Goal: Task Accomplishment & Management: Manage account settings

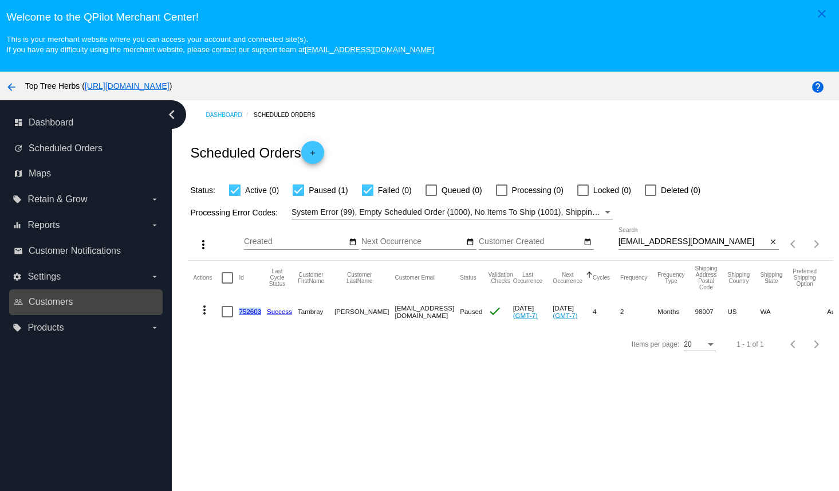
scroll to position [73, 0]
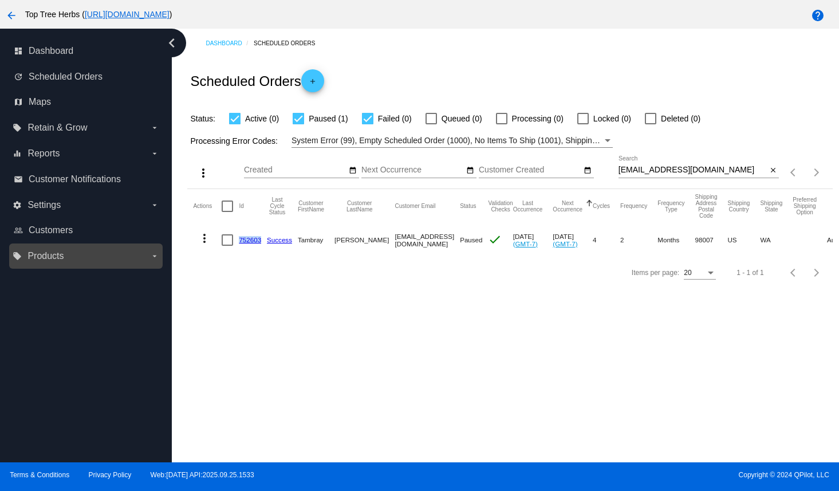
click at [72, 262] on label "local_offer Products arrow_drop_down" at bounding box center [86, 256] width 146 height 18
click at [0, 0] on input "local_offer Products arrow_drop_down" at bounding box center [0, 0] width 0 height 0
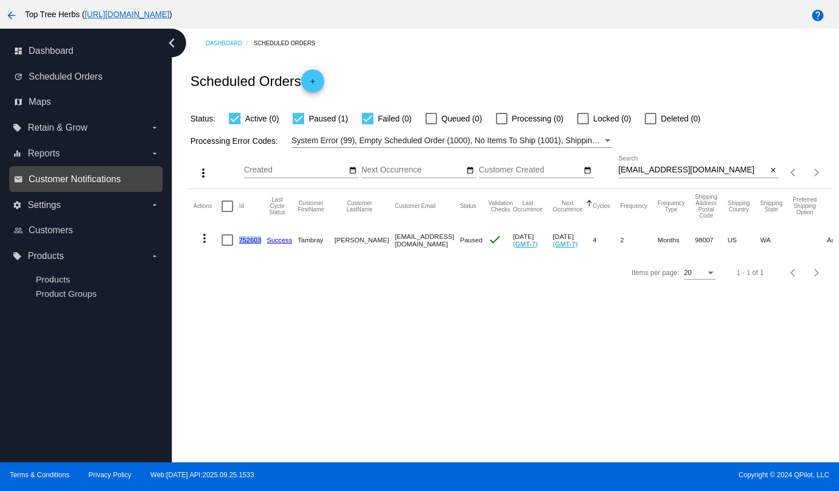
click at [71, 179] on span "Customer Notifications" at bounding box center [75, 179] width 92 height 10
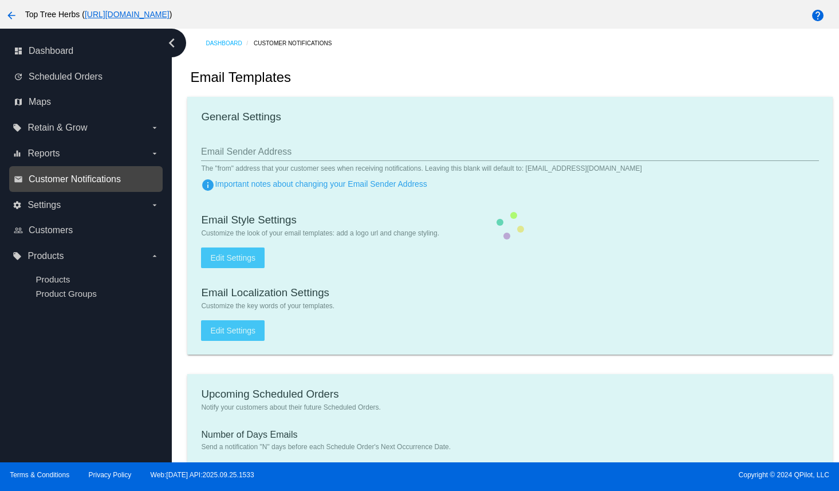
type input "[EMAIL_ADDRESS][DOMAIN_NAME]"
type input "1"
checkbox input "true"
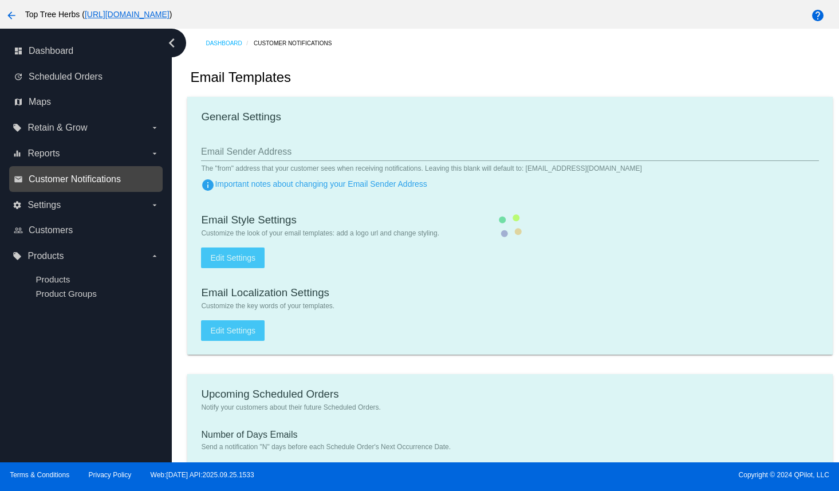
checkbox input "true"
type input "[EMAIL_ADDRESS][DOMAIN_NAME]"
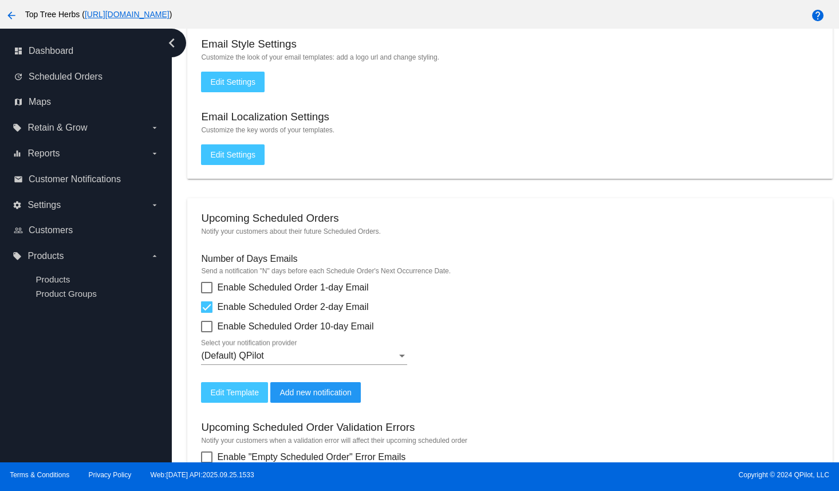
scroll to position [184, 0]
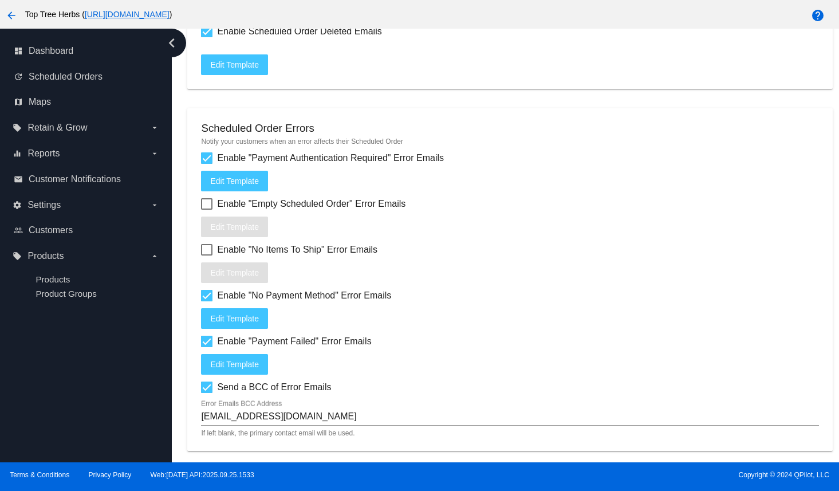
scroll to position [1374, 0]
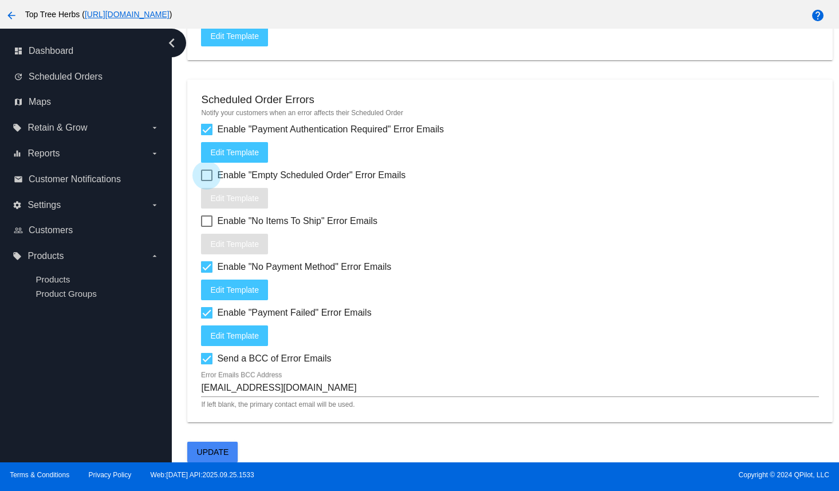
click at [208, 172] on div at bounding box center [206, 174] width 11 height 11
click at [207, 181] on input "Enable "Empty Scheduled Order" Error Emails" at bounding box center [206, 181] width 1 height 1
checkbox input "true"
click at [210, 223] on div at bounding box center [206, 220] width 11 height 11
click at [207, 227] on input "Enable "No Items To Ship" Error Emails" at bounding box center [206, 227] width 1 height 1
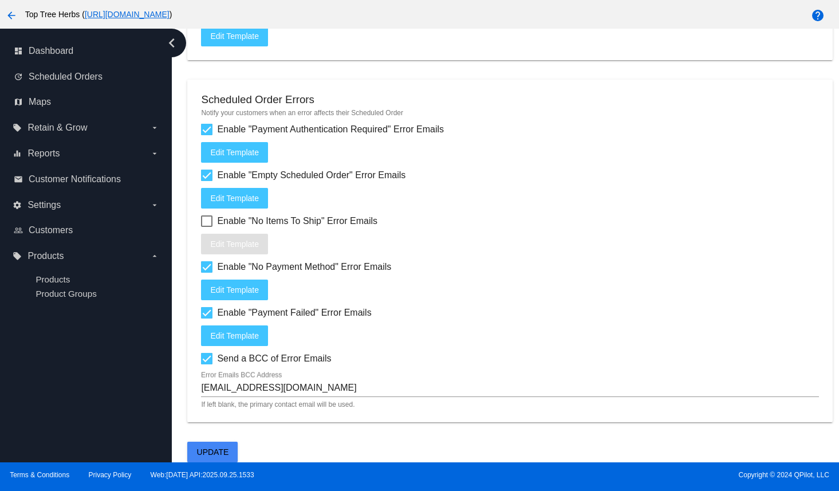
checkbox input "true"
click at [225, 196] on span "Edit Template" at bounding box center [234, 197] width 49 height 9
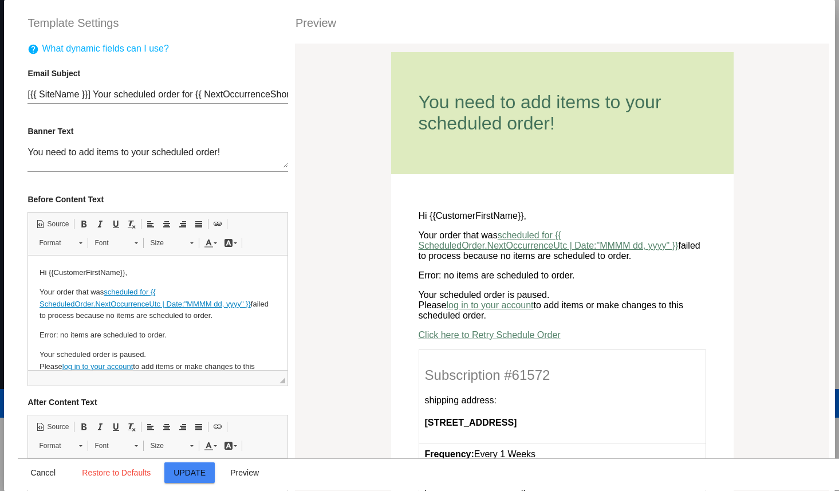
scroll to position [40, 0]
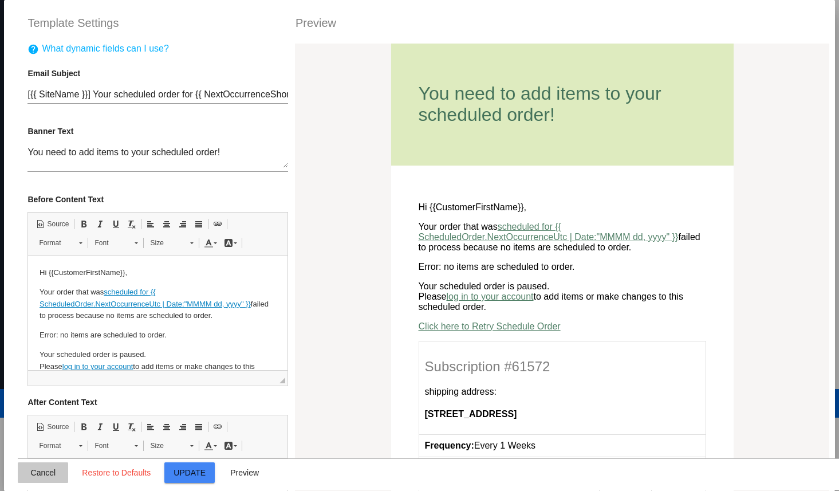
click at [49, 475] on span "Cancel" at bounding box center [43, 472] width 25 height 9
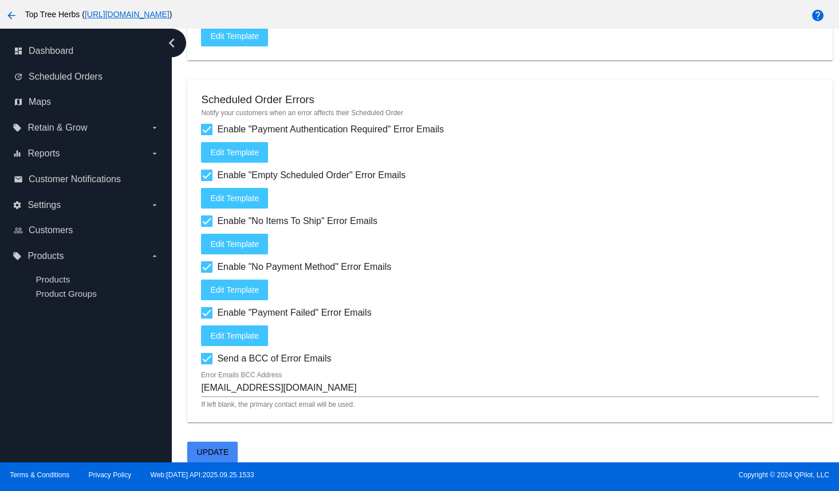
click at [204, 172] on div at bounding box center [206, 174] width 11 height 11
click at [206, 181] on input "Enable "Empty Scheduled Order" Error Emails" at bounding box center [206, 181] width 1 height 1
checkbox input "false"
click at [207, 221] on div at bounding box center [206, 220] width 11 height 11
click at [207, 227] on input "Enable "No Items To Ship" Error Emails" at bounding box center [206, 227] width 1 height 1
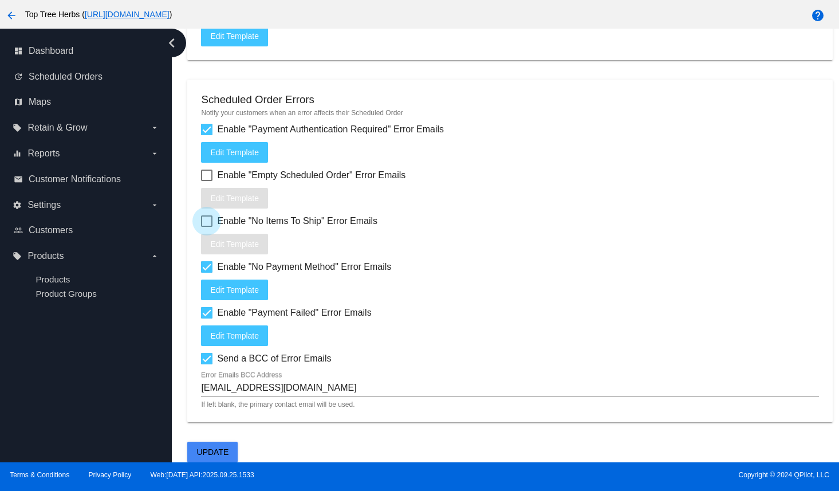
click at [205, 221] on div at bounding box center [206, 220] width 11 height 11
click at [206, 227] on input "Enable "No Items To Ship" Error Emails" at bounding box center [206, 227] width 1 height 1
checkbox input "true"
click at [209, 236] on button "Edit Template" at bounding box center [234, 244] width 67 height 21
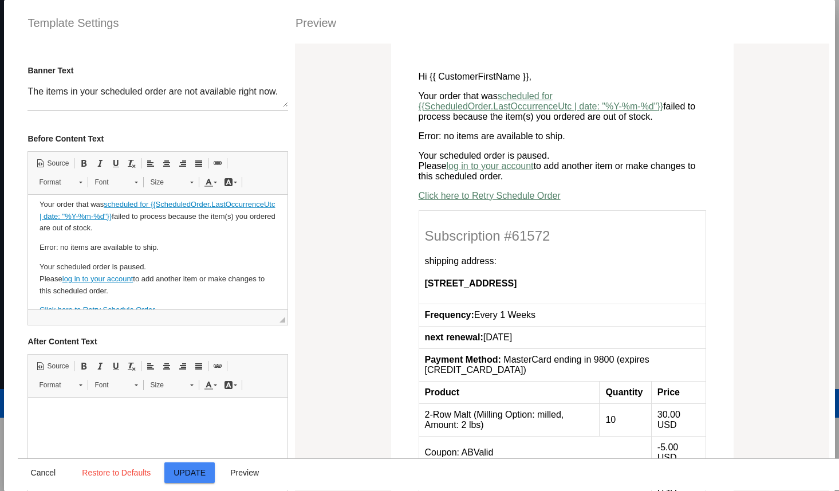
scroll to position [174, 0]
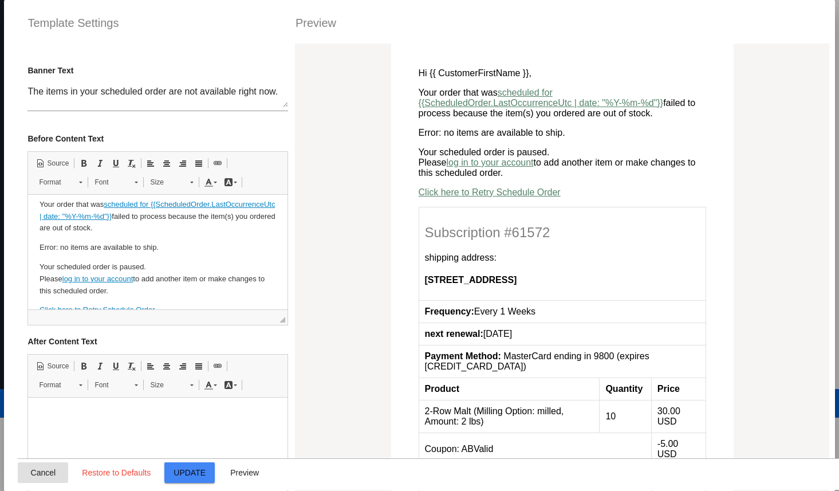
click at [48, 468] on span "Cancel" at bounding box center [43, 472] width 25 height 9
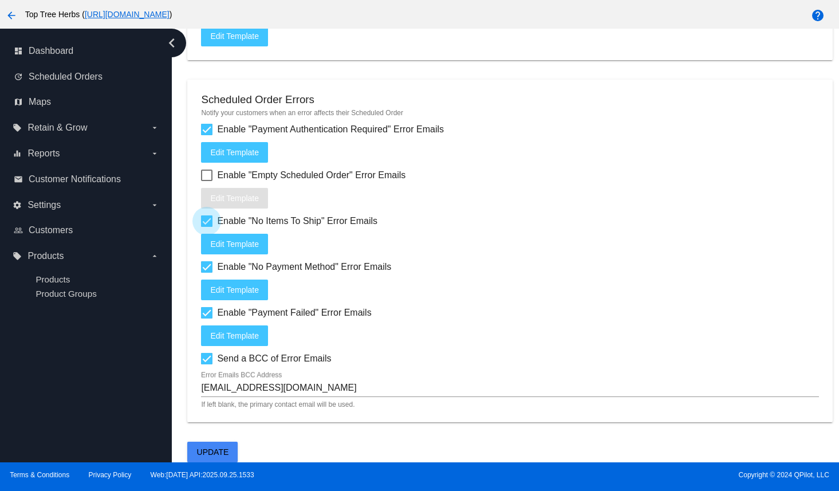
click at [208, 222] on div at bounding box center [206, 220] width 11 height 11
click at [207, 227] on input "Enable "No Items To Ship" Error Emails" at bounding box center [206, 227] width 1 height 1
click at [208, 222] on div at bounding box center [206, 220] width 11 height 11
click at [207, 227] on input "Enable "No Items To Ship" Error Emails" at bounding box center [206, 227] width 1 height 1
checkbox input "true"
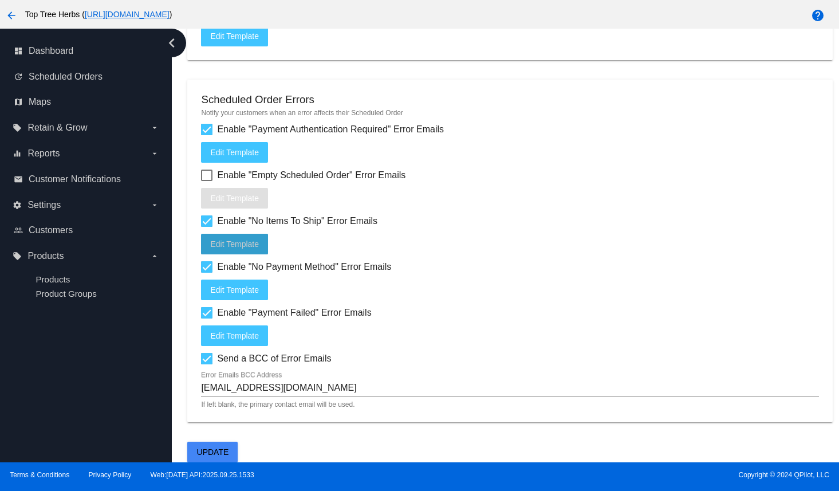
click at [242, 244] on span "Edit Template" at bounding box center [234, 243] width 49 height 9
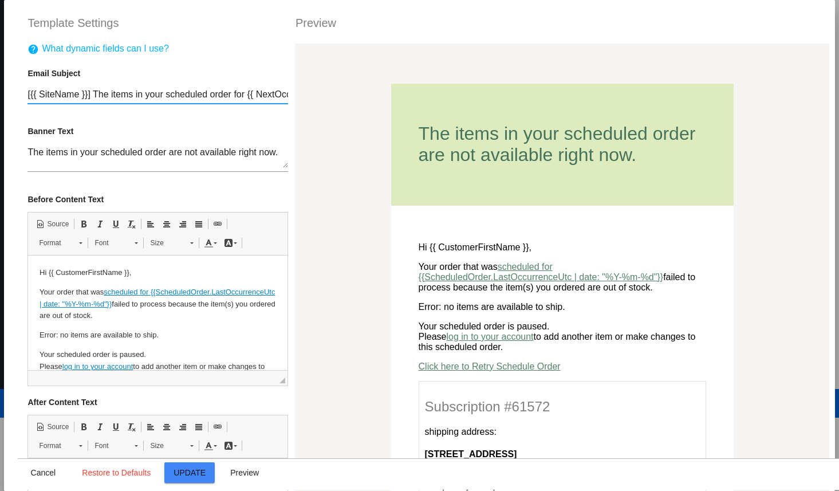
scroll to position [0, 176]
drag, startPoint x: 168, startPoint y: 96, endPoint x: 318, endPoint y: 97, distance: 150.6
click at [218, 97] on input "[{{ SiteName }}] The items in your scheduled order for {{ NextOccurrenceShort }…" at bounding box center [157, 94] width 260 height 10
click at [160, 153] on textarea "The items in your scheduled order are not available right now." at bounding box center [157, 157] width 260 height 21
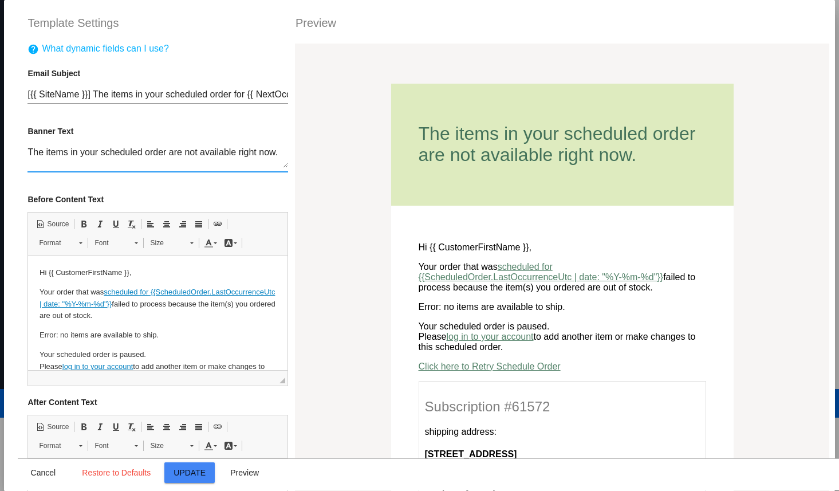
drag, startPoint x: 137, startPoint y: 155, endPoint x: 325, endPoint y: 161, distance: 188.4
click at [216, 156] on textarea "The items in your scheduled order are not available right now." at bounding box center [157, 157] width 260 height 21
click at [214, 155] on textarea "The items in your scheduled order are not available right now." at bounding box center [157, 157] width 260 height 21
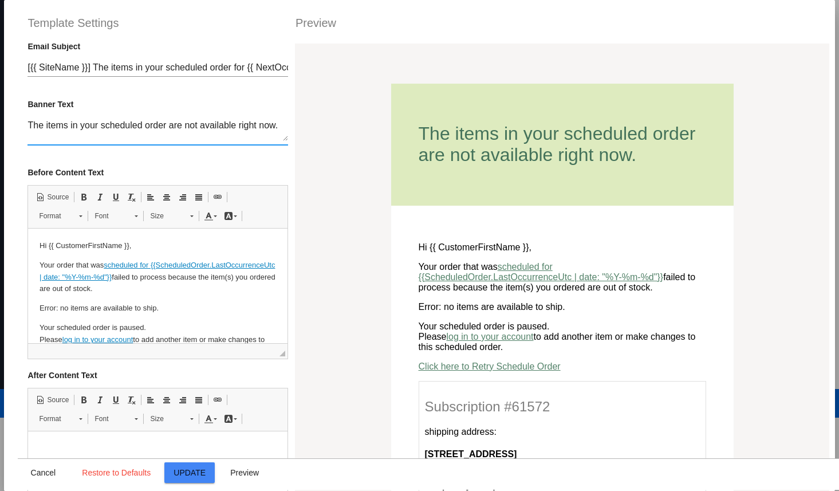
scroll to position [27, 0]
drag, startPoint x: 95, startPoint y: 68, endPoint x: 24, endPoint y: 64, distance: 71.1
click at [24, 64] on div "help What dynamic fields can I use? Email Subject [{{ SiteName }}] The items in…" at bounding box center [157, 289] width 279 height 491
drag, startPoint x: 42, startPoint y: 69, endPoint x: 13, endPoint y: 67, distance: 29.8
click at [13, 67] on mat-dialog-container "Template Settings Preview help What dynamic fields can I use? Email Subject The…" at bounding box center [419, 245] width 830 height 491
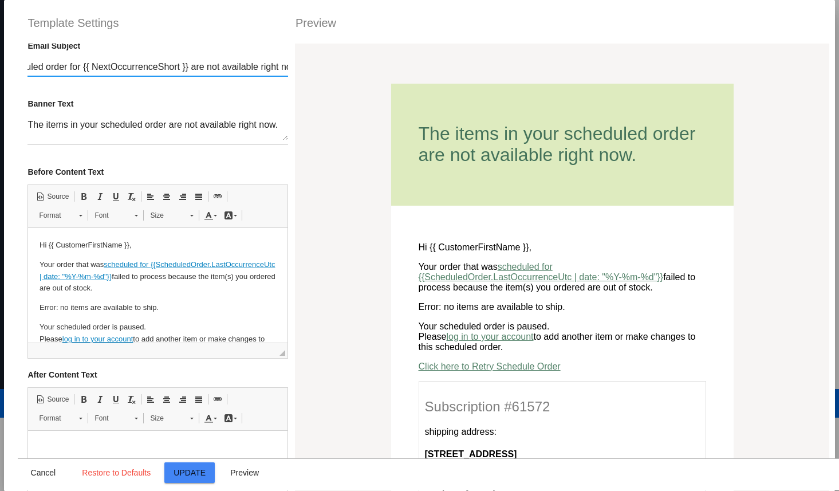
scroll to position [0, 204]
drag, startPoint x: 145, startPoint y: 73, endPoint x: 299, endPoint y: 68, distance: 153.5
click at [101, 66] on input "SUBSCRIPTION UPDATE: items in your scheduled order for {{ NextOccurrenceShort }…" at bounding box center [157, 67] width 260 height 10
drag, startPoint x: 178, startPoint y: 66, endPoint x: 172, endPoint y: 72, distance: 7.7
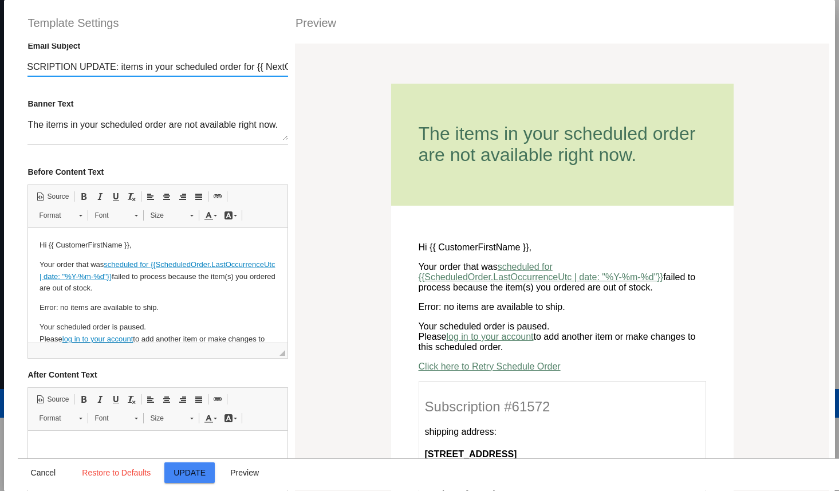
click at [172, 72] on input "SUBSCRIPTION UPDATE: items in your scheduled order for {{ NextOccurrenceShort }…" at bounding box center [157, 67] width 260 height 10
click at [218, 76] on div at bounding box center [157, 76] width 260 height 1
drag, startPoint x: 219, startPoint y: 68, endPoint x: 313, endPoint y: 68, distance: 93.9
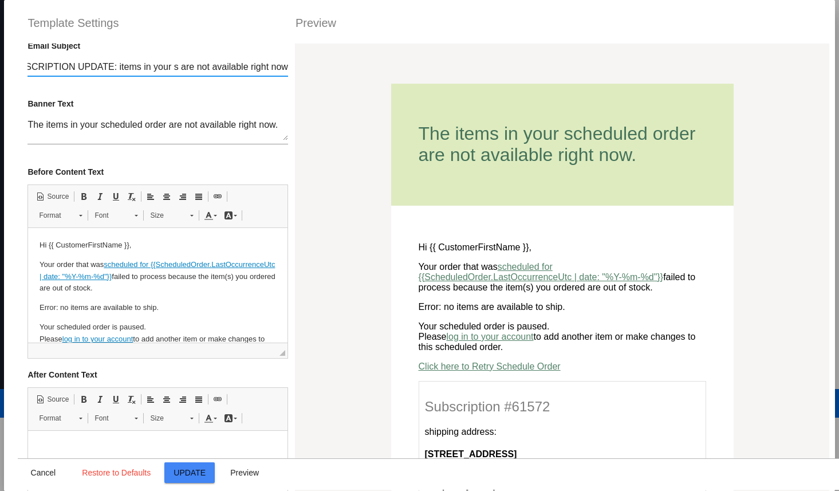
scroll to position [0, 19]
click at [188, 67] on input "SUBSCRIPTION UPDATE: items in your scheduled order for {{ NextOccurrenceShort }…" at bounding box center [157, 67] width 260 height 10
drag, startPoint x: 173, startPoint y: 68, endPoint x: 238, endPoint y: 69, distance: 64.7
click at [238, 69] on input "SUBSCRIPTION UPDATE: items in your scheduled order for {{ NextOccurrenceShort }…" at bounding box center [157, 67] width 260 height 10
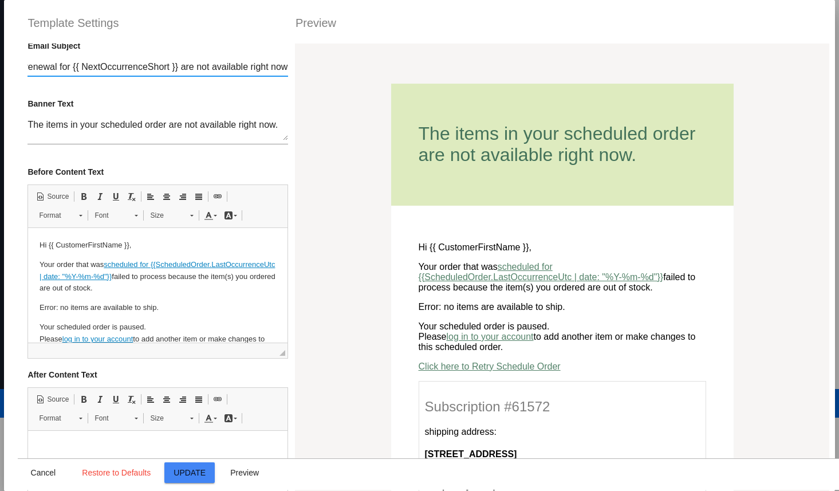
drag, startPoint x: 239, startPoint y: 69, endPoint x: 311, endPoint y: 67, distance: 72.7
click at [203, 69] on input "SUBSCRIPTION UPDATE: items in your subscription renewal for {{ NextOccurrenceSh…" at bounding box center [157, 67] width 260 height 10
type input "SUBSCRIPTION UPDATE: items in your subscription renewal for {{ NextOccurrenceSh…"
click at [154, 129] on textarea "The items in your scheduled order are not available right now." at bounding box center [157, 130] width 260 height 21
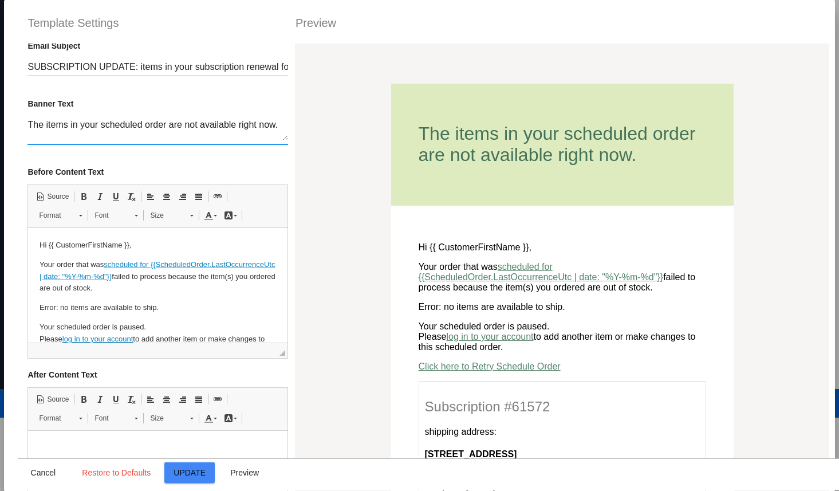
click at [154, 129] on textarea "The items in your scheduled order are not available right now." at bounding box center [157, 130] width 260 height 21
click at [119, 124] on textarea "The items in your scheduled order are not available right now." at bounding box center [157, 130] width 260 height 21
drag, startPoint x: 166, startPoint y: 128, endPoint x: 102, endPoint y: 127, distance: 64.1
click at [102, 127] on textarea "The items in your scheduled order are not available right now." at bounding box center [157, 130] width 260 height 21
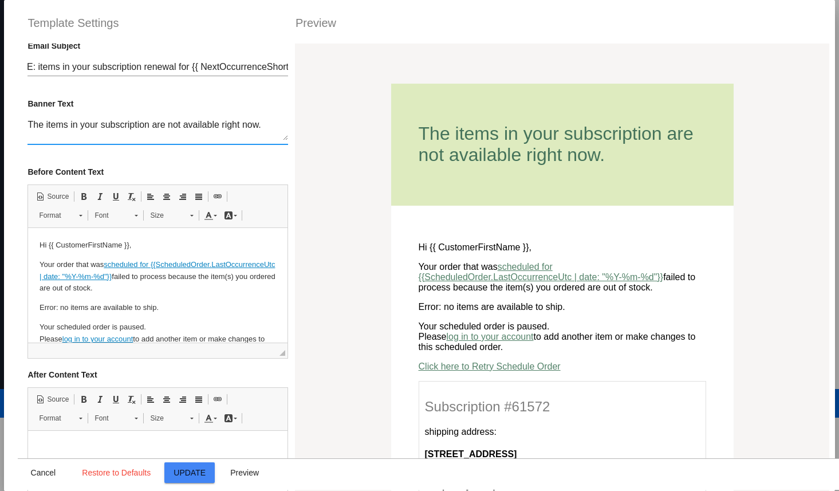
scroll to position [0, 114]
type textarea "The items in your subscription are not available right now."
drag, startPoint x: 131, startPoint y: 66, endPoint x: 211, endPoint y: 68, distance: 80.2
click at [211, 68] on input "SUBSCRIPTION UPDATE: items in your subscription renewal for {{ NextOccurrenceSh…" at bounding box center [157, 67] width 260 height 10
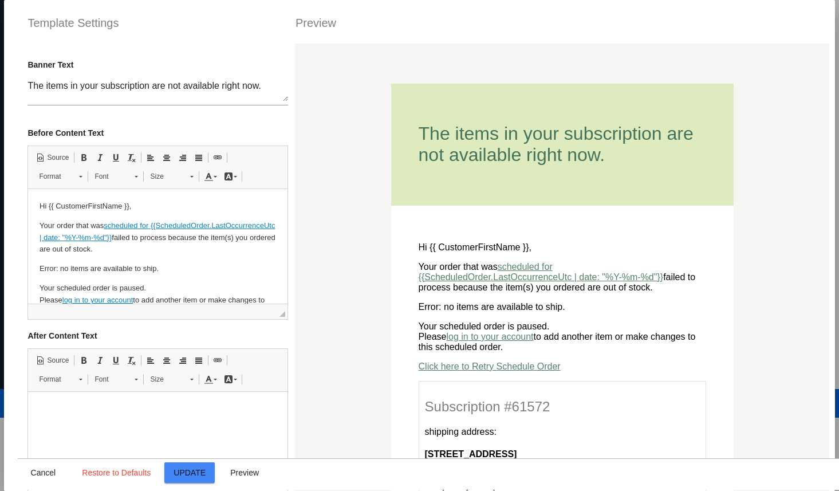
scroll to position [0, 0]
click at [199, 96] on textarea "The items in your subscription are not available right now." at bounding box center [157, 91] width 260 height 21
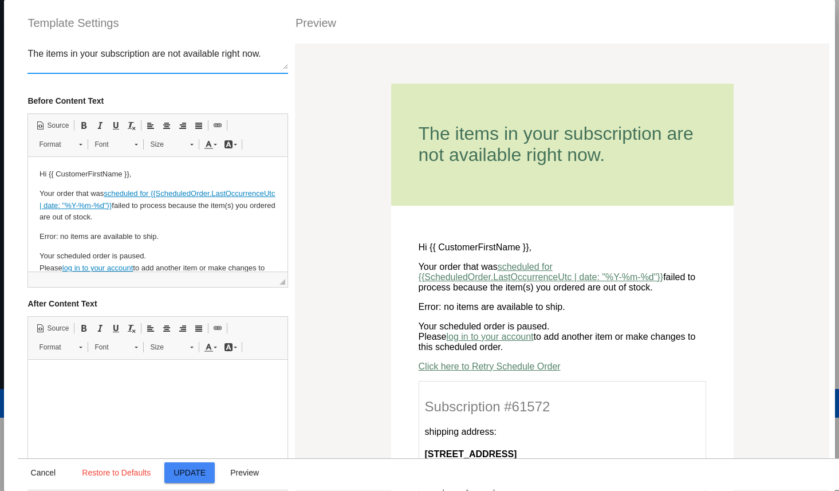
scroll to position [106, 0]
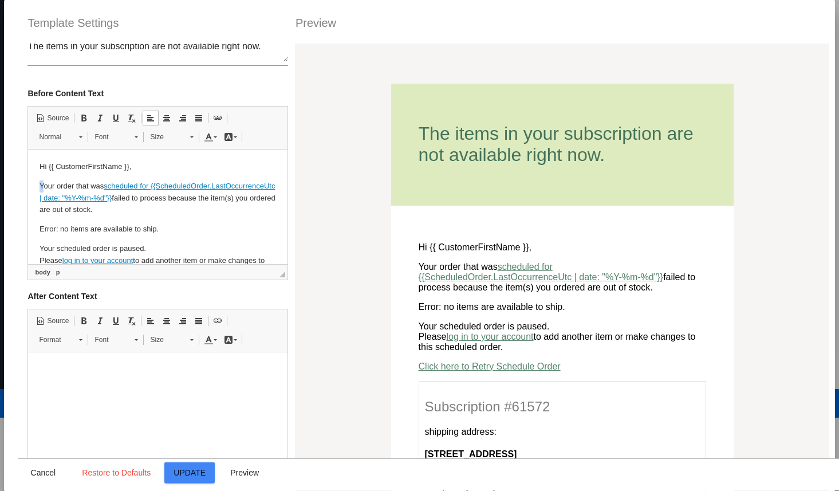
drag, startPoint x: 44, startPoint y: 187, endPoint x: 36, endPoint y: 187, distance: 7.4
click at [36, 187] on html "Hi {{ CustomerFirstName }}, Your order that was scheduled for {{ScheduledOrder.…" at bounding box center [157, 229] width 259 height 160
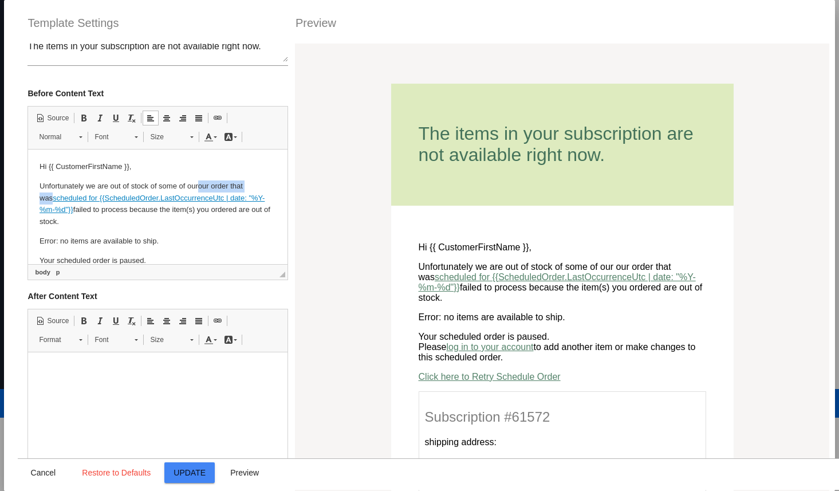
drag, startPoint x: 200, startPoint y: 187, endPoint x: 280, endPoint y: 183, distance: 80.2
click at [280, 183] on html "Hi {{ CustomerFirstName }}, Unfortunately we are out of stock of some of our ou…" at bounding box center [157, 235] width 259 height 172
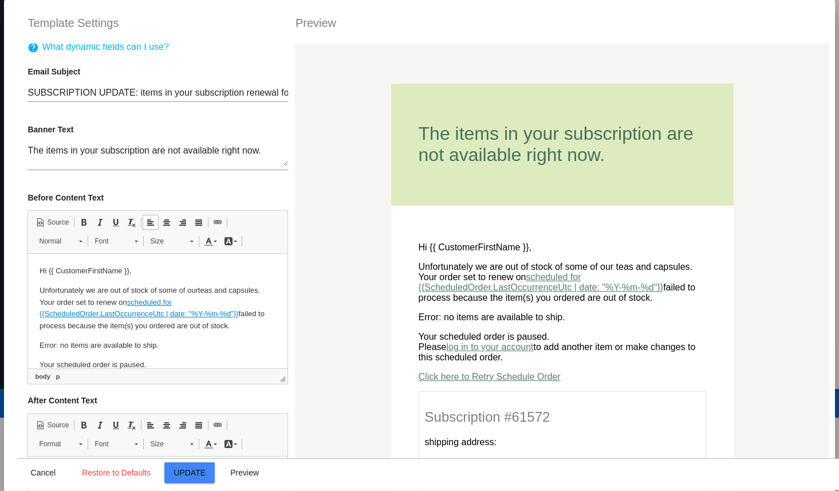
scroll to position [0, 0]
click at [248, 100] on div "SUBSCRIPTION UPDATE: items in your subscription renewal for {{ NextOccurrenceSh…" at bounding box center [157, 91] width 260 height 26
click at [246, 93] on input "SUBSCRIPTION UPDATE: items in your subscription renewal for {{ NextOccurrenceSh…" at bounding box center [157, 94] width 260 height 10
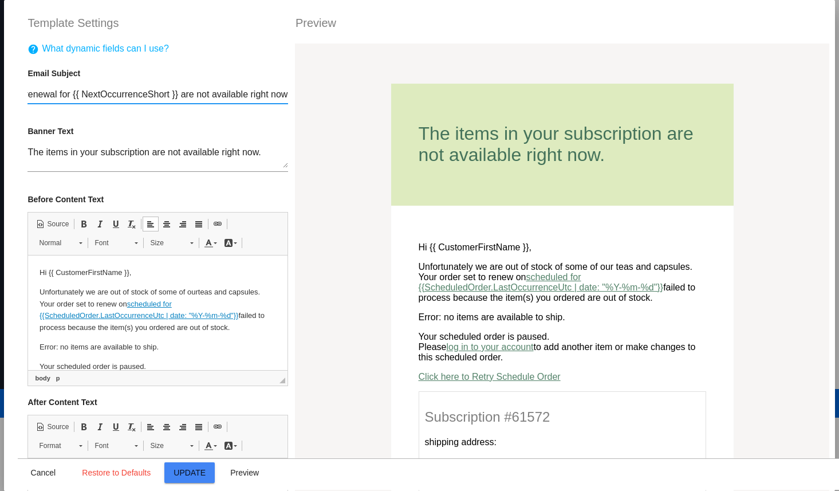
drag, startPoint x: 236, startPoint y: 93, endPoint x: 292, endPoint y: 94, distance: 56.1
click at [145, 92] on input "SUBSCRIPTION UPDATE: items in your subscription renewal for {{ NextOccurrenceSh…" at bounding box center [157, 94] width 260 height 10
click at [175, 97] on input "SUBSCRIPTION UPDATE: items in your subscription renewal for {{ NextOccurrenceSh…" at bounding box center [157, 94] width 260 height 10
drag, startPoint x: 77, startPoint y: 305, endPoint x: 229, endPoint y: 318, distance: 152.3
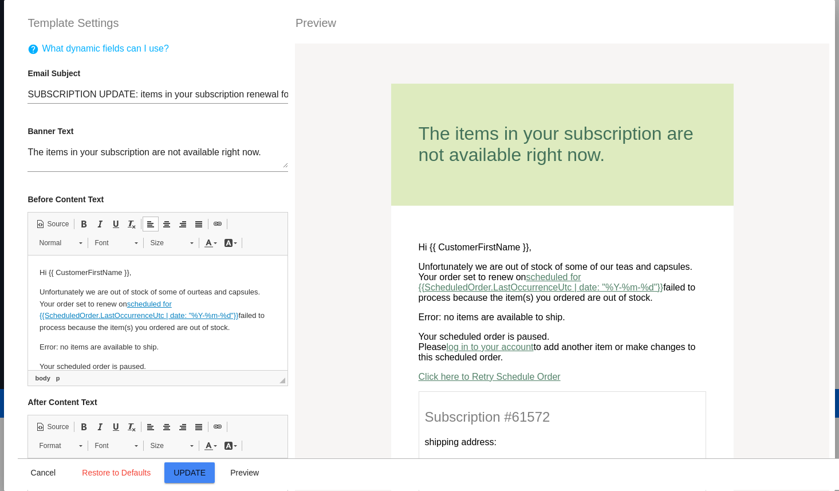
click at [229, 318] on p "Unfortunately we are out of stock of some of our teas and capsules. Your order …" at bounding box center [157, 310] width 236 height 48
drag, startPoint x: 240, startPoint y: 317, endPoint x: 57, endPoint y: 299, distance: 183.4
click at [57, 299] on p "Unfortunately we are out of stock of some of our teas and capsules. Your order …" at bounding box center [157, 310] width 236 height 48
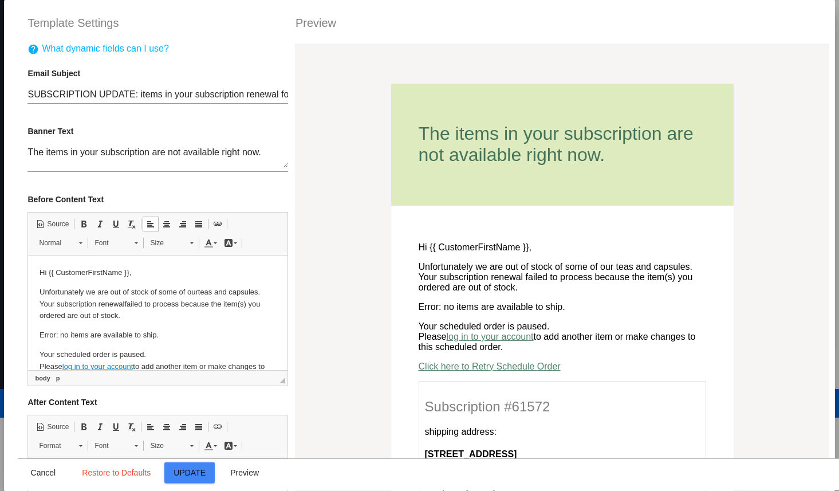
click at [140, 316] on p "Unfortunately we are out of stock of some of our teas and capsules. Your subscr…" at bounding box center [157, 303] width 236 height 35
drag, startPoint x: 248, startPoint y: 304, endPoint x: 213, endPoint y: 302, distance: 35.5
click at [213, 302] on p "Unfortunately we are out of stock of some of our teas and capsules. Your subscr…" at bounding box center [157, 303] width 236 height 35
drag, startPoint x: 90, startPoint y: 314, endPoint x: 39, endPoint y: 314, distance: 50.4
click at [39, 314] on p "Unfortunately we are out of stock of some of our teas and capsules. Your subscr…" at bounding box center [157, 303] width 236 height 35
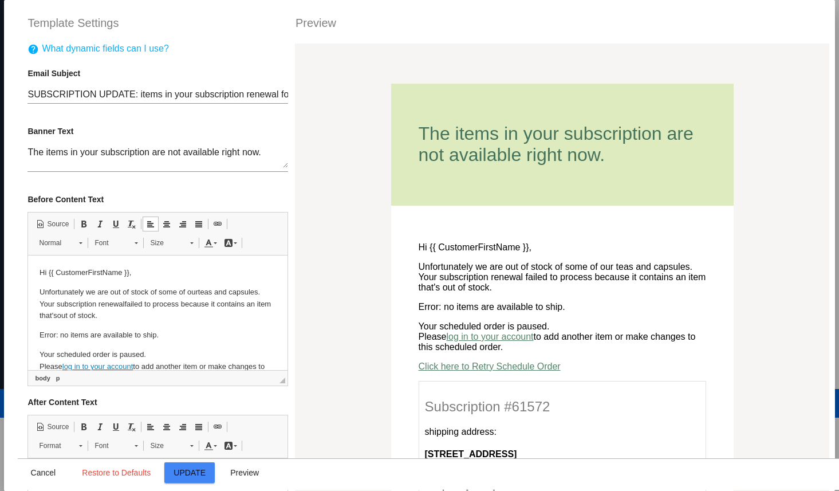
click at [81, 316] on p "Unfortunately we are out of stock of some of our teas and capsules. Your subscr…" at bounding box center [157, 303] width 236 height 35
click at [131, 315] on p "Unfortunately we are out of stock of some of our teas and capsules. Your subscr…" at bounding box center [157, 303] width 236 height 35
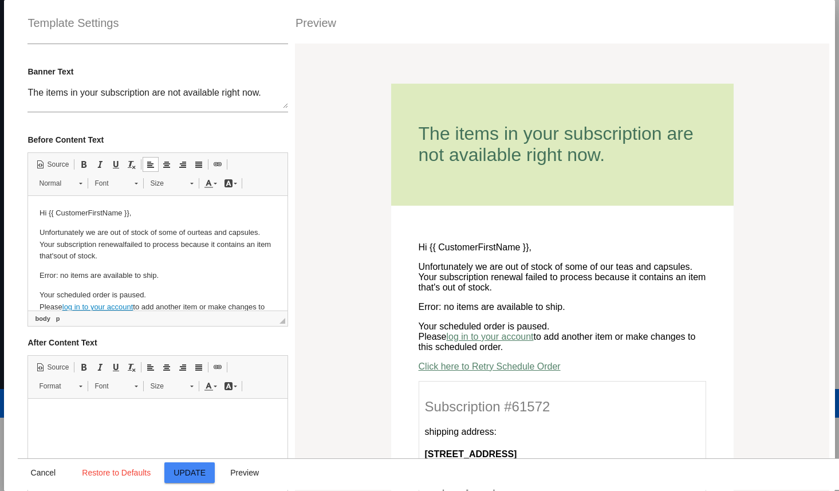
scroll to position [26, 0]
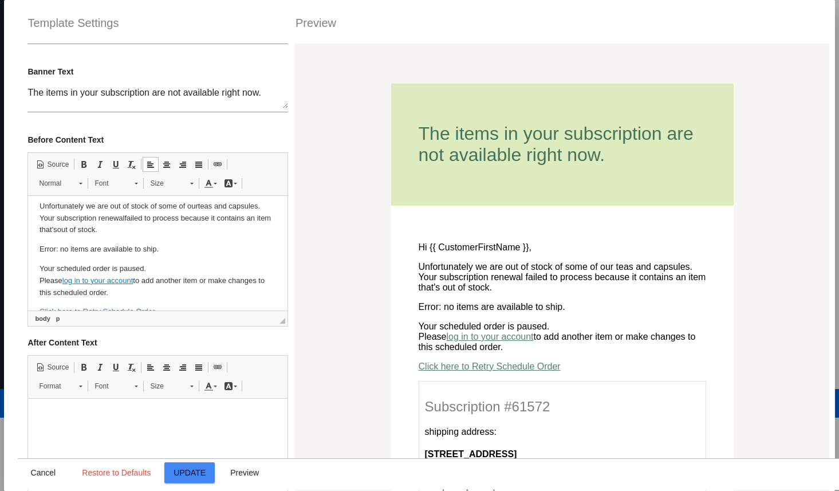
drag, startPoint x: 183, startPoint y: 241, endPoint x: 50, endPoint y: 243, distance: 133.4
click at [48, 242] on body "Hi {{ CustomerFirstName }}, Unfortunately we are out of stock of some of our te…" at bounding box center [157, 249] width 236 height 137
click at [55, 248] on p "Error: no items are available to ship." at bounding box center [157, 249] width 236 height 12
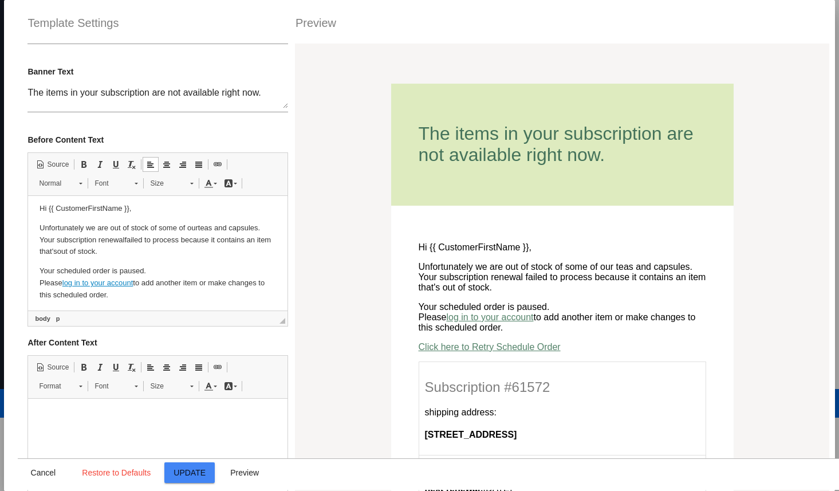
scroll to position [0, 0]
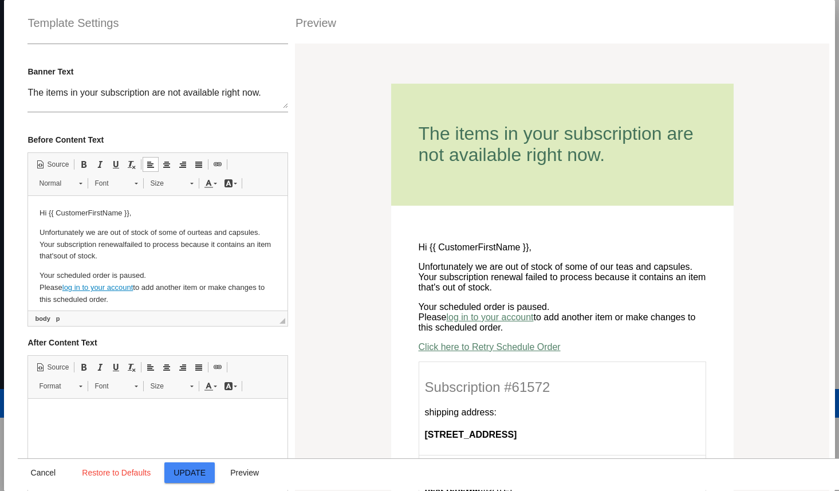
click at [143, 256] on p "Unfortunately we are out of stock of some of our teas and capsules. Your subscr…" at bounding box center [157, 244] width 236 height 35
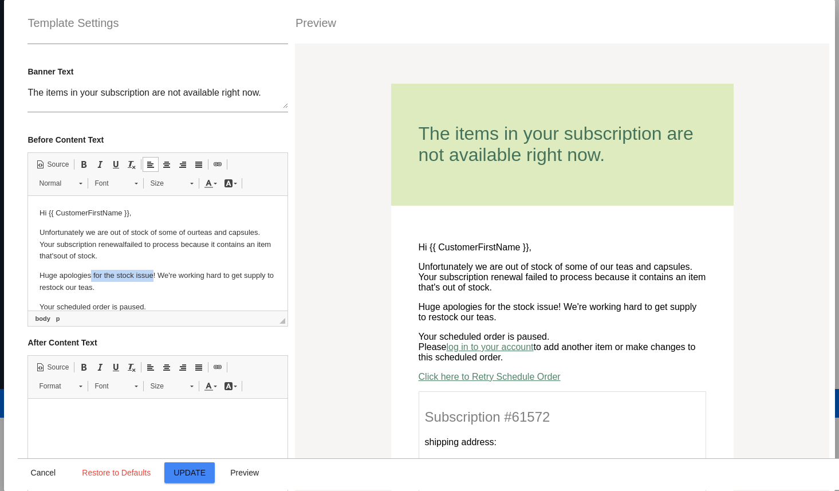
drag, startPoint x: 152, startPoint y: 274, endPoint x: 91, endPoint y: 274, distance: 61.3
click at [91, 274] on p "Huge apologies for the stock issue! We're working hard to get supply to restock…" at bounding box center [157, 282] width 236 height 24
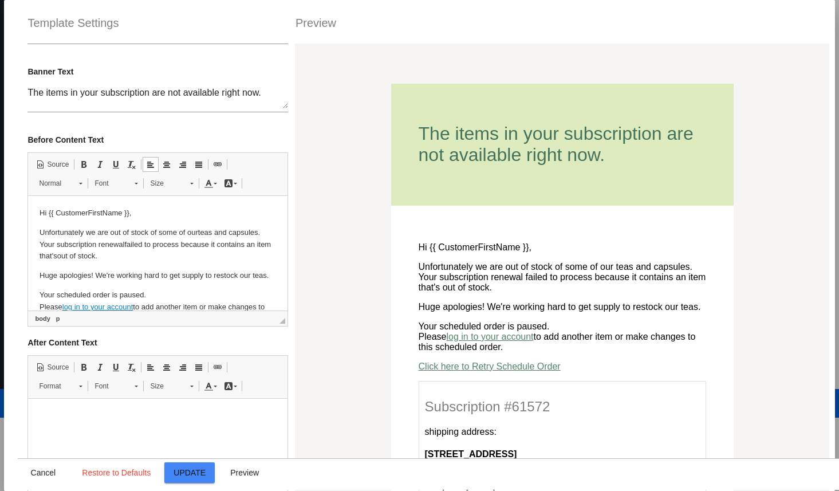
click at [268, 276] on p "Huge apologies! We're working hard to get supply to restock our teas." at bounding box center [157, 276] width 236 height 12
click at [268, 273] on p "Huge apologies! We're working hard to get supply to restock our teas." at bounding box center [157, 276] width 236 height 12
click at [267, 273] on p "Huge apologies! We're working hard to get supply to restock our teas." at bounding box center [157, 276] width 236 height 12
click at [265, 273] on p "Huge apologies! We're working hard to get supply to restock our teas." at bounding box center [157, 276] width 236 height 12
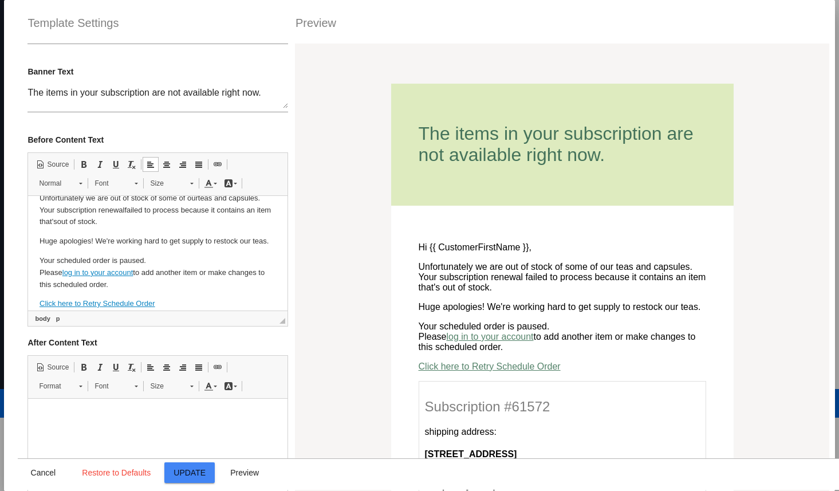
scroll to position [38, 0]
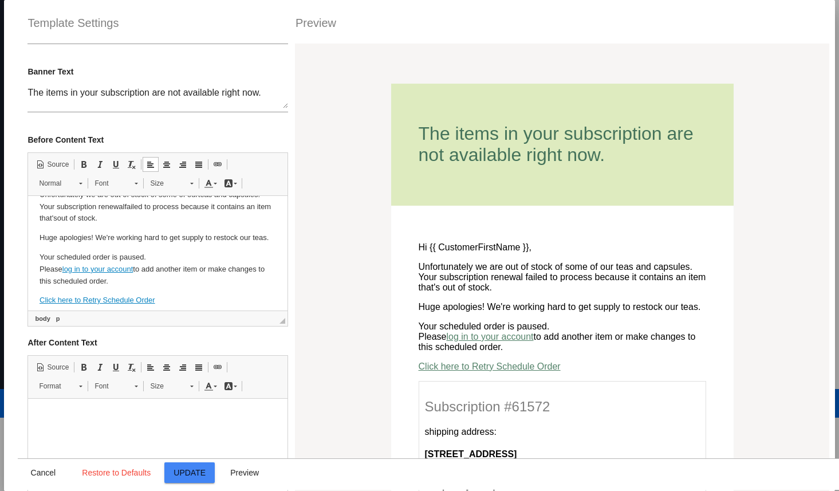
click at [180, 250] on body "Hi {{ CustomerFirstName }}, Unfortunately we are out of stock of some of our te…" at bounding box center [157, 237] width 236 height 137
click at [169, 258] on p "Your scheduled order is paused. Please log in to your account to add another it…" at bounding box center [157, 268] width 236 height 35
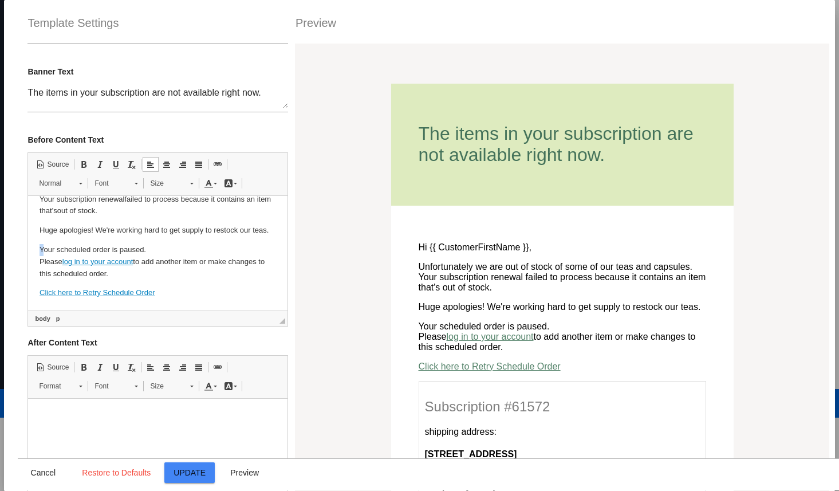
click at [38, 249] on html "Hi {{ CustomerFirstName }}, Unfortunately we are out of stock of some of our te…" at bounding box center [157, 231] width 259 height 160
drag, startPoint x: 151, startPoint y: 251, endPoint x: 56, endPoint y: 252, distance: 95.0
click at [56, 252] on p "Your scheduled order is paused. Please log in to your account to add another it…" at bounding box center [157, 261] width 236 height 35
click at [44, 252] on p "Your subscription Please log in to your account to add another item or make cha…" at bounding box center [157, 261] width 236 height 35
click at [116, 250] on p "Your subscription Please log in to your account to add another item or make cha…" at bounding box center [157, 261] width 236 height 35
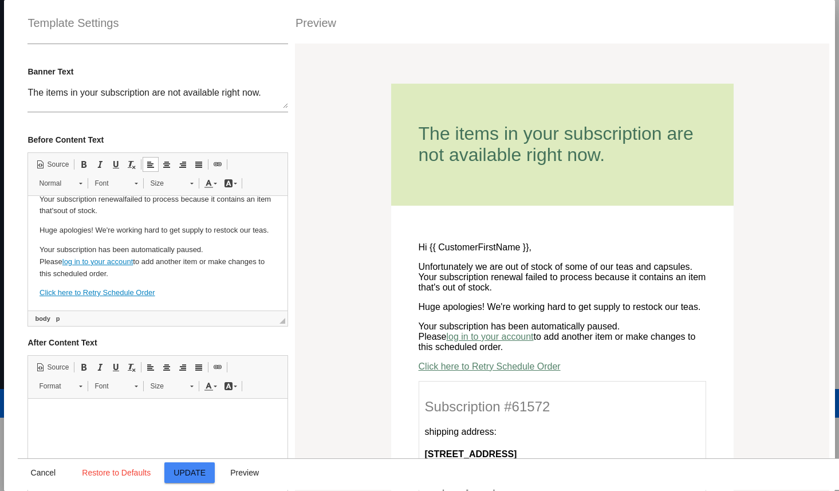
click at [40, 261] on p "Your subscription has been automatically paused. Please log in to your account …" at bounding box center [157, 261] width 236 height 35
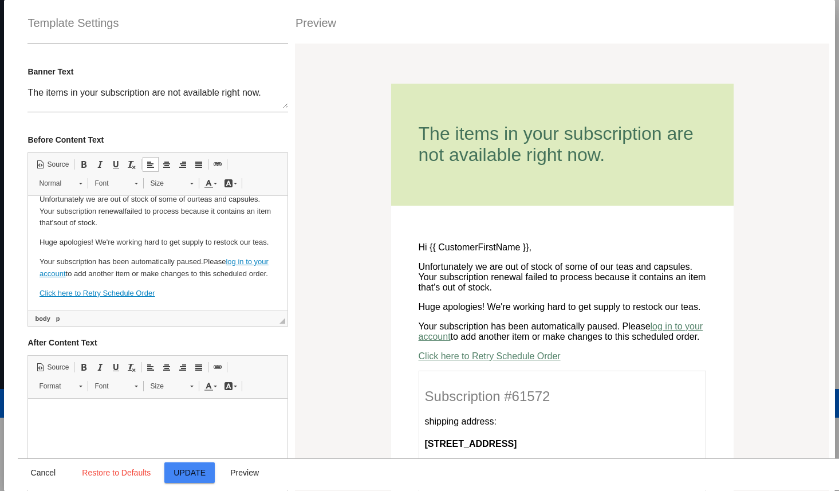
click at [113, 273] on p "Your subscription has been automatically paused. Please log in to your account …" at bounding box center [157, 268] width 236 height 24
click at [244, 263] on link "log in to your account" at bounding box center [153, 267] width 229 height 21
click at [260, 267] on p "Your subscription has been automatically paused. Please log in to your account …" at bounding box center [157, 268] width 236 height 24
click at [259, 262] on link "log in to your account" at bounding box center [153, 267] width 229 height 21
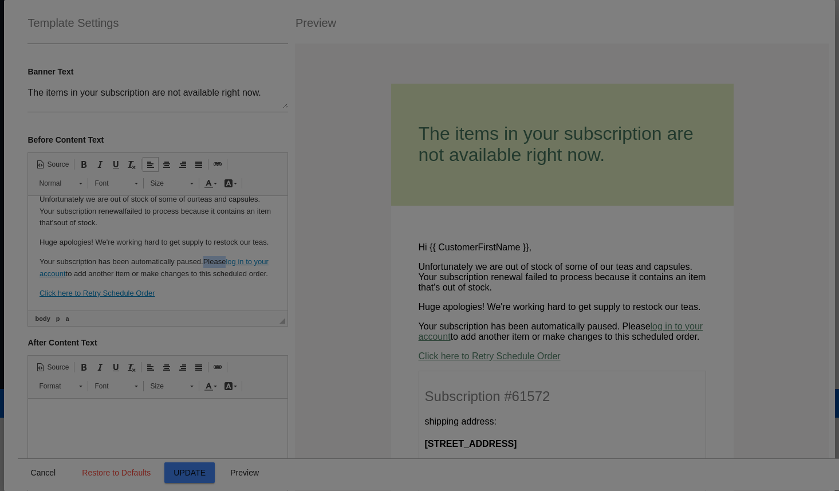
scroll to position [0, 0]
type input "log in to your account"
select select
type input "{{ ScheduledOrder.Customer.Site.Url }}/{{ ScheduledOrder.Customer.Site.Schedule…"
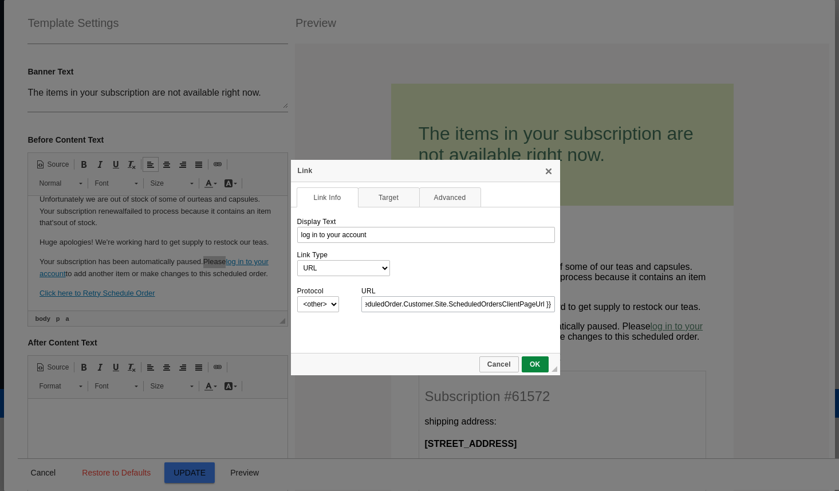
click at [466, 305] on input "{{ ScheduledOrder.Customer.Site.Url }}/{{ ScheduledOrder.Customer.Site.Schedule…" at bounding box center [457, 304] width 193 height 16
drag, startPoint x: 468, startPoint y: 305, endPoint x: 327, endPoint y: 292, distance: 140.8
click at [327, 292] on tr "Protocol http://‎ https://‎ ftp://‎ news://‎ <other> URL {{ ScheduledOrder.Cust…" at bounding box center [426, 298] width 258 height 27
click at [549, 171] on link "X" at bounding box center [548, 170] width 9 height 9
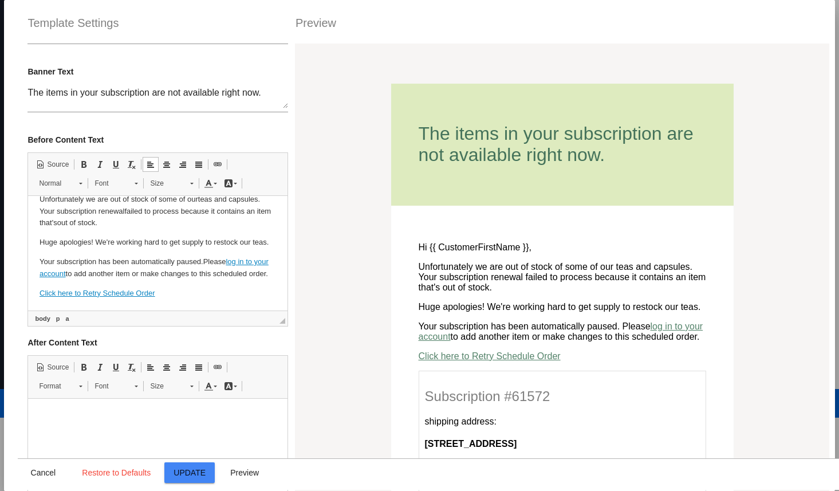
click at [227, 258] on p "Your subscription has been automatically paused. Please log in to your account …" at bounding box center [157, 268] width 236 height 24
click at [104, 275] on p "Your subscription has been automatically paused. Please log in to your account …" at bounding box center [157, 268] width 236 height 24
click at [143, 274] on p "Your subscription has been automatically paused. Please log in to your account …" at bounding box center [157, 268] width 236 height 24
click at [109, 275] on p "Your subscription has been automatically paused. Please log in to your account …" at bounding box center [157, 268] width 236 height 24
click at [129, 272] on p "Your subscription has been automatically paused. Please log in to your account …" at bounding box center [157, 268] width 236 height 24
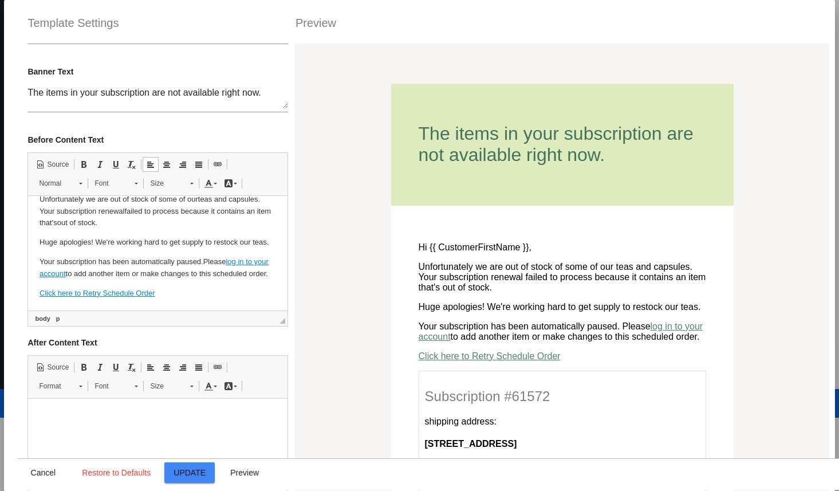
click at [190, 273] on p "Your subscription has been automatically paused. Please log in to your account …" at bounding box center [157, 268] width 236 height 24
drag, startPoint x: 143, startPoint y: 275, endPoint x: 78, endPoint y: 275, distance: 65.3
click at [78, 275] on p "Your subscription has been automatically paused. Please log in to your account …" at bounding box center [157, 268] width 236 height 24
click at [74, 275] on p "Your subscription has been automatically paused. Please log in to your account …" at bounding box center [157, 268] width 236 height 24
drag, startPoint x: 74, startPoint y: 272, endPoint x: 128, endPoint y: 272, distance: 53.8
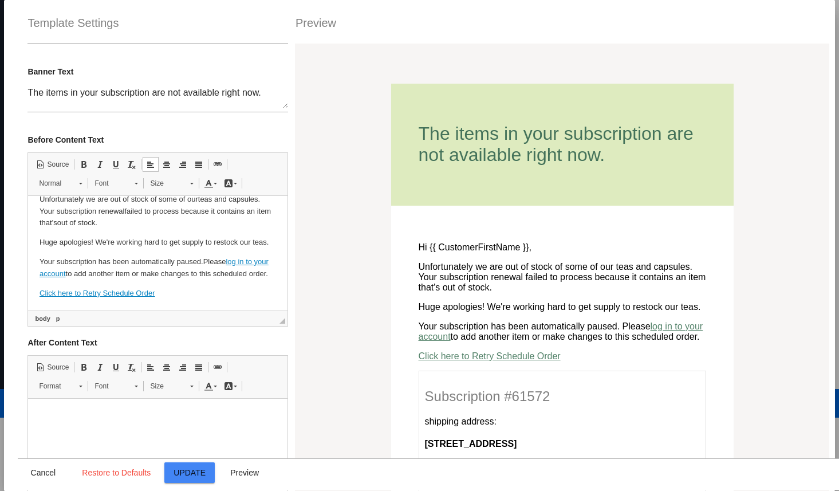
click at [128, 272] on p "Your subscription has been automatically paused. Please log in to your account …" at bounding box center [157, 268] width 236 height 24
drag, startPoint x: 116, startPoint y: 272, endPoint x: 76, endPoint y: 272, distance: 40.1
click at [76, 272] on p "Your subscription has been automatically paused. Please log in to your account …" at bounding box center [157, 268] width 236 height 24
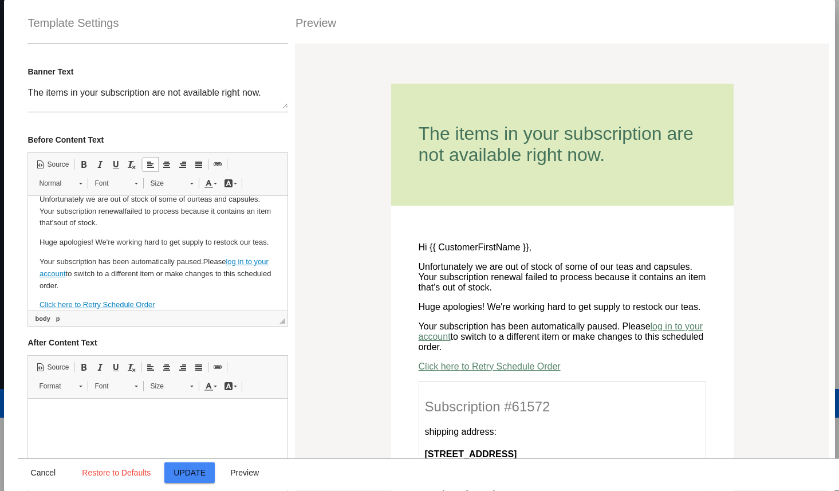
click at [151, 273] on p "Your subscription has been automatically paused. Please log in to your account …" at bounding box center [157, 273] width 236 height 35
click at [236, 276] on p "Your subscription has been automatically paused. Please log in to your account …" at bounding box center [157, 273] width 236 height 35
drag, startPoint x: 92, startPoint y: 287, endPoint x: 36, endPoint y: 289, distance: 55.5
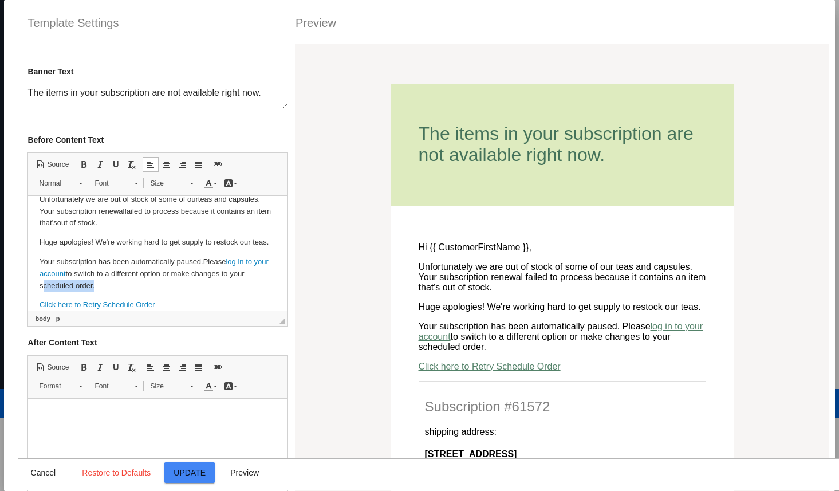
click at [36, 289] on html "Hi {{ CustomerFirstName }}, Unfortunately we are out of stock of some of our te…" at bounding box center [157, 243] width 259 height 160
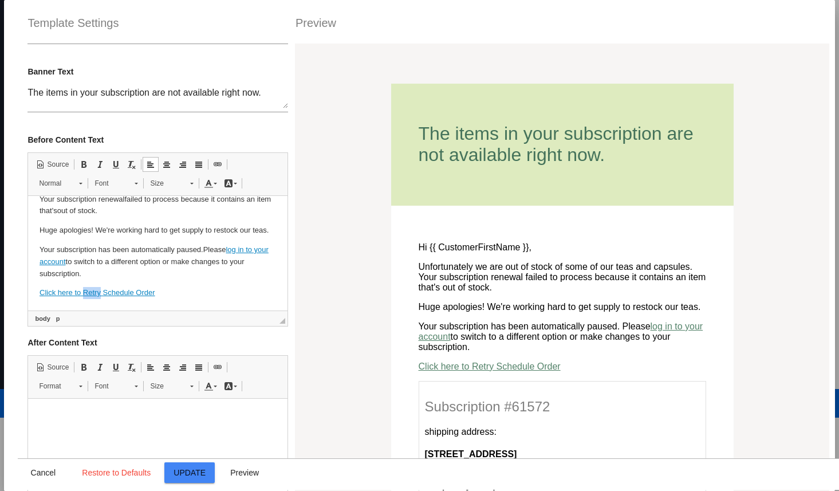
drag, startPoint x: 84, startPoint y: 294, endPoint x: 100, endPoint y: 293, distance: 16.7
click at [100, 293] on link "Click here to Retry Schedule Order" at bounding box center [97, 292] width 116 height 9
click at [106, 293] on link "Click here to Retry Schedule Order" at bounding box center [97, 292] width 116 height 9
drag, startPoint x: 102, startPoint y: 293, endPoint x: 154, endPoint y: 291, distance: 51.5
click at [154, 291] on link "Click here to Retry Schedule Order" at bounding box center [97, 292] width 116 height 9
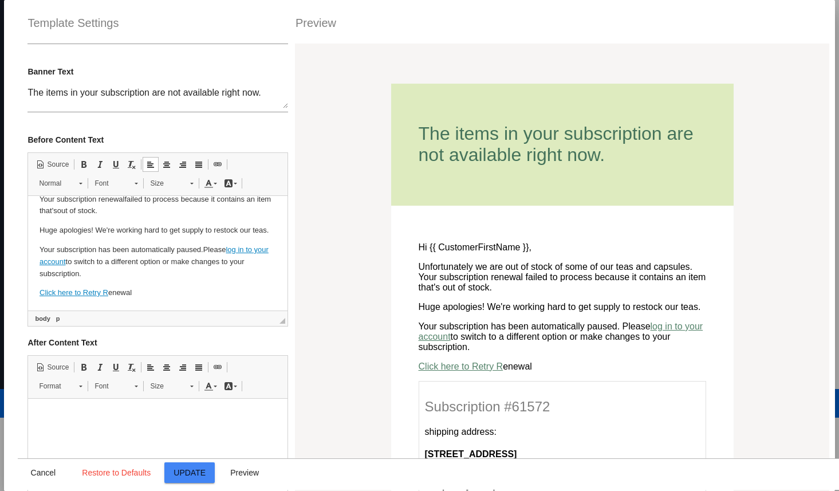
click at [101, 291] on link "Click here to Retry R" at bounding box center [73, 292] width 69 height 9
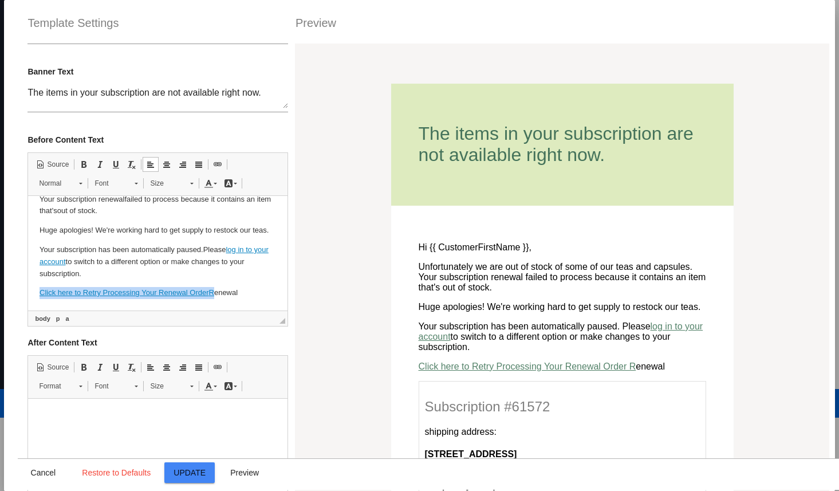
drag, startPoint x: 238, startPoint y: 286, endPoint x: 210, endPoint y: 290, distance: 28.3
click at [210, 287] on body "Hi {{ CustomerFirstName }}, Unfortunately we are out of stock of some of our te…" at bounding box center [157, 230] width 236 height 137
click at [207, 293] on link "Click here to Retry Processing Your Renewal Order R" at bounding box center [126, 292] width 175 height 9
drag, startPoint x: 210, startPoint y: 293, endPoint x: 247, endPoint y: 292, distance: 37.2
click at [247, 292] on p "Click here to Retry Processing Your Renewal Order R enewal" at bounding box center [157, 293] width 236 height 12
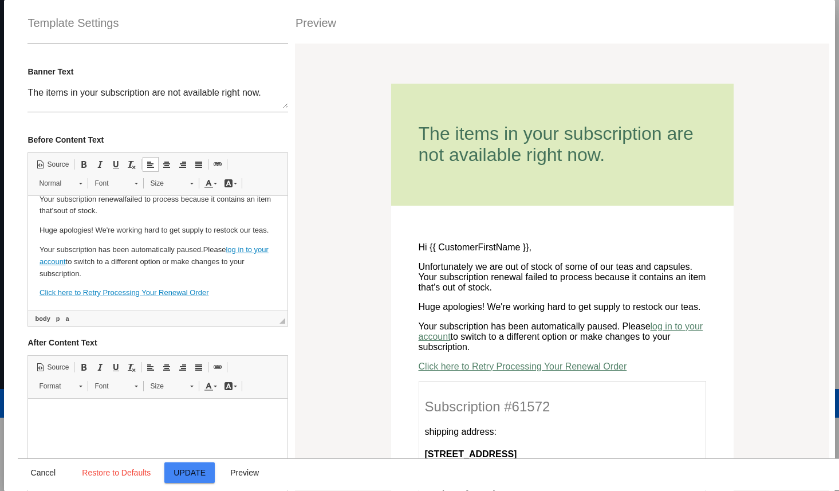
click at [107, 291] on link "Click here to Retry Processing Your Renewal Order" at bounding box center [123, 292] width 169 height 9
click at [85, 291] on link "Click here to Retry p rocessing Your Renewal Order" at bounding box center [123, 292] width 168 height 9
click at [143, 290] on link "Click here to r etry p rocessing Your Renewal Order" at bounding box center [121, 292] width 165 height 9
click at [187, 290] on link "Click here to r etry p rocessing y our r enewal Order" at bounding box center [120, 292] width 162 height 9
click at [92, 294] on link "Click here to r etry p rocessing y our r enewal o rder" at bounding box center [119, 292] width 160 height 9
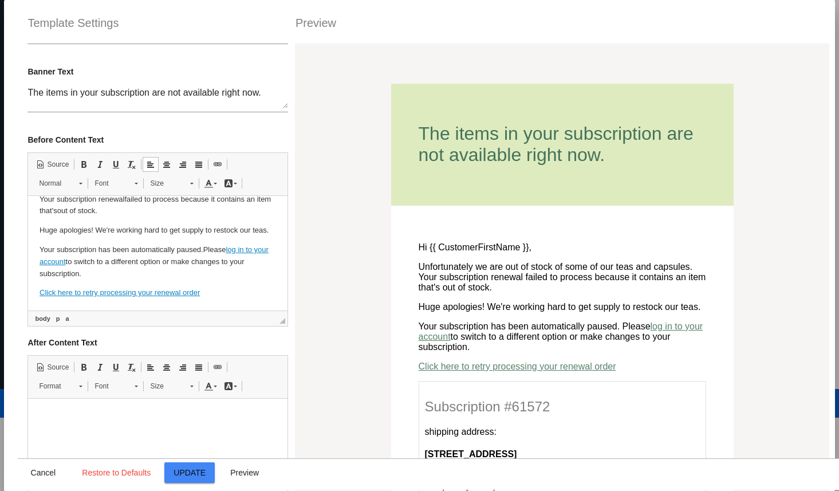
click at [123, 272] on p "Your subscription has been automatically paused. Please log in to your account …" at bounding box center [157, 261] width 236 height 35
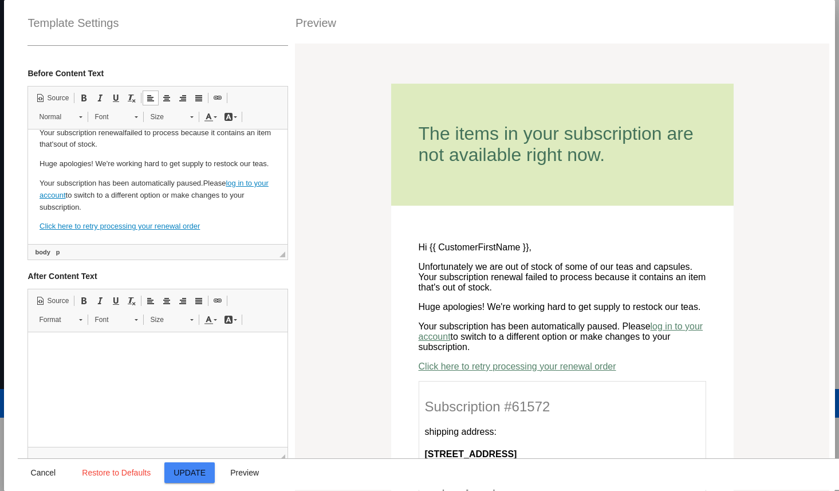
scroll to position [142, 0]
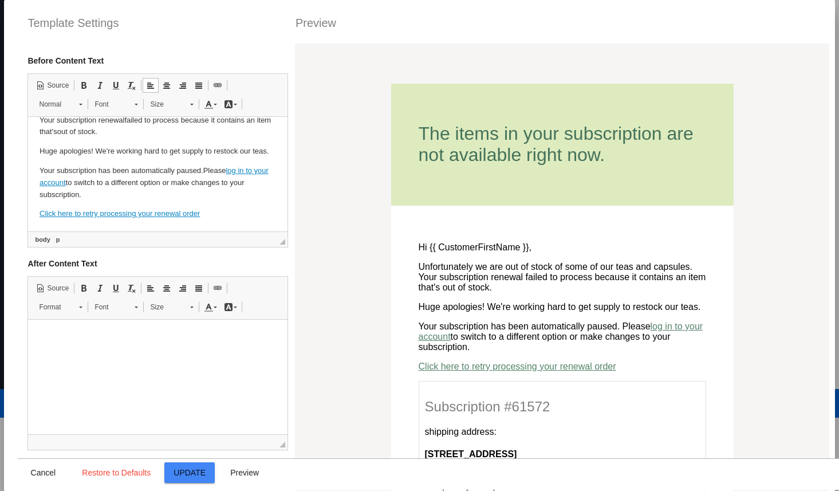
click at [220, 221] on html "Hi {{ CustomerFirstName }}, Unfortunately we are out of stock of some of our te…" at bounding box center [157, 152] width 259 height 160
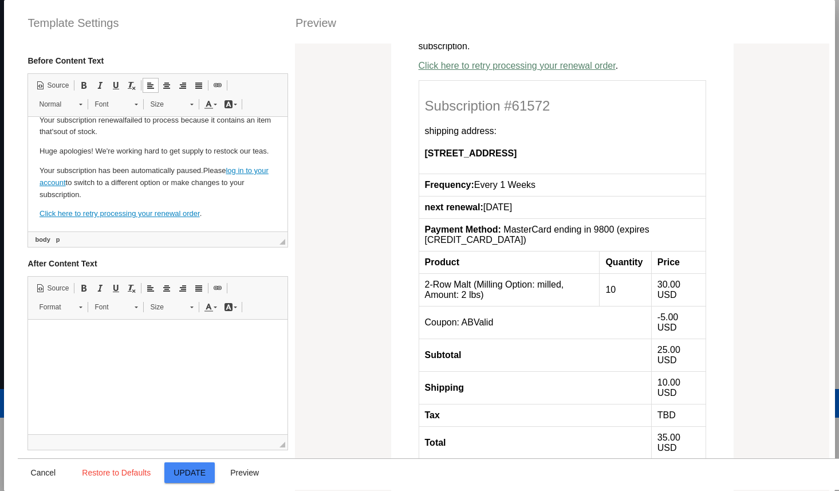
scroll to position [301, 0]
drag, startPoint x: 434, startPoint y: 215, endPoint x: 425, endPoint y: 215, distance: 8.6
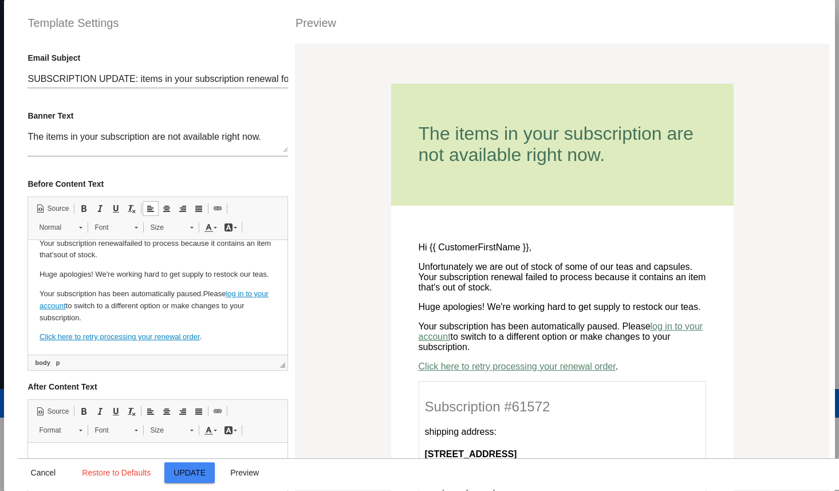
scroll to position [0, 0]
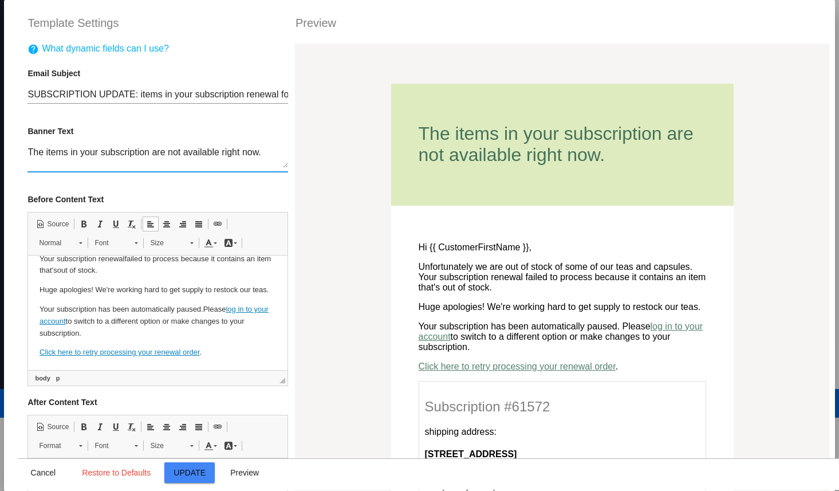
click at [159, 156] on textarea "The items in your subscription are not available right now." at bounding box center [157, 157] width 260 height 21
click at [163, 91] on input "SUBSCRIPTION UPDATE: items in your subscription renewal for {{ NextOccurrenceSh…" at bounding box center [157, 94] width 260 height 10
click at [98, 95] on input "SUBSCRIPTION UPDATE: items in your subscription renewal for {{ NextOccurrenceSh…" at bounding box center [157, 94] width 260 height 10
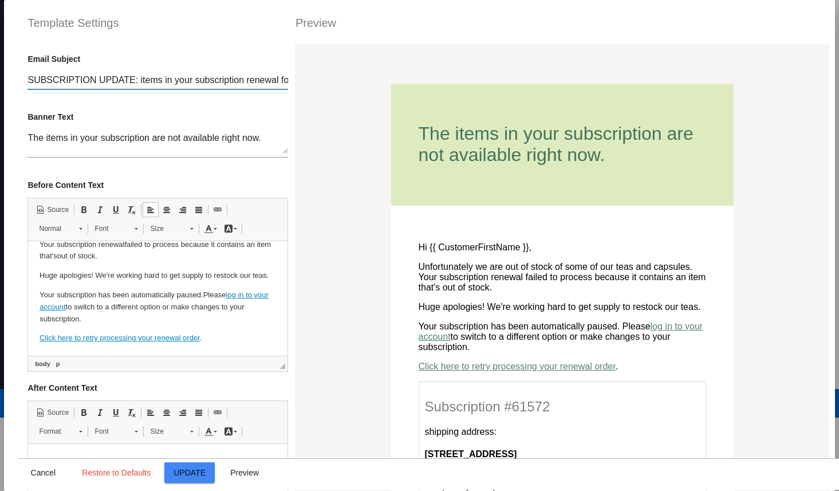
scroll to position [0, 222]
drag, startPoint x: 140, startPoint y: 79, endPoint x: 306, endPoint y: 90, distance: 166.9
click at [248, 104] on div "help What dynamic fields can I use? Email Subject SUBSCRIPTION UPDATE: items in…" at bounding box center [157, 301] width 260 height 545
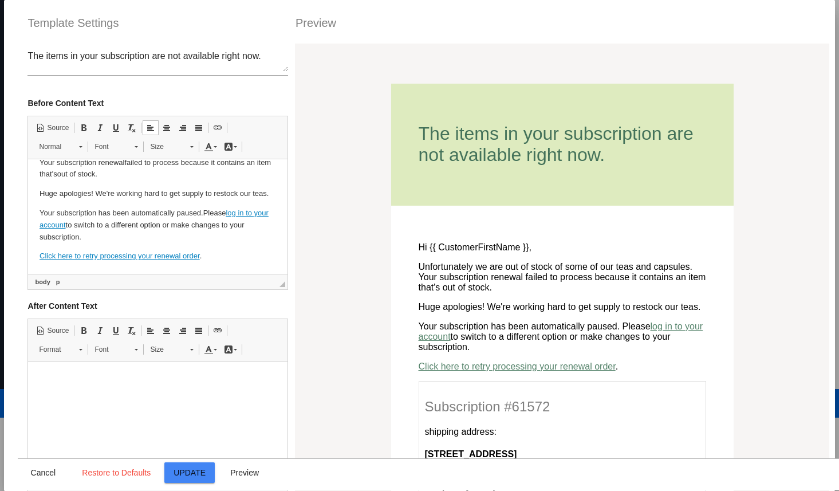
scroll to position [142, 0]
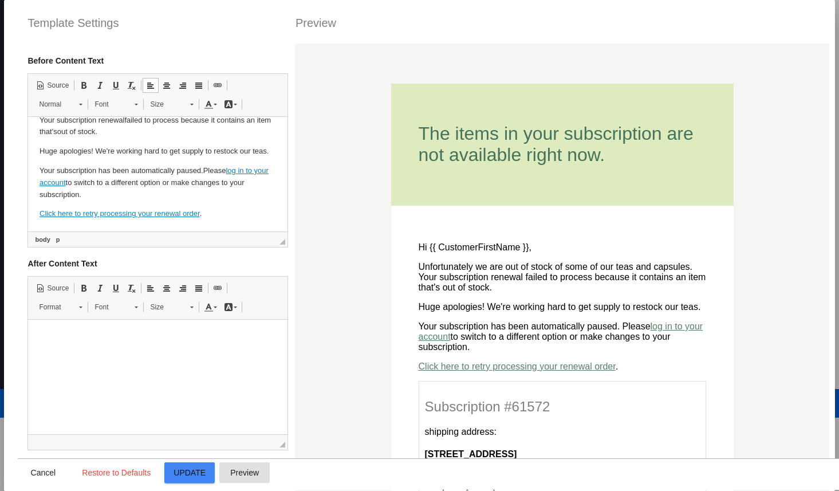
click at [259, 471] on span "Preview" at bounding box center [244, 472] width 29 height 9
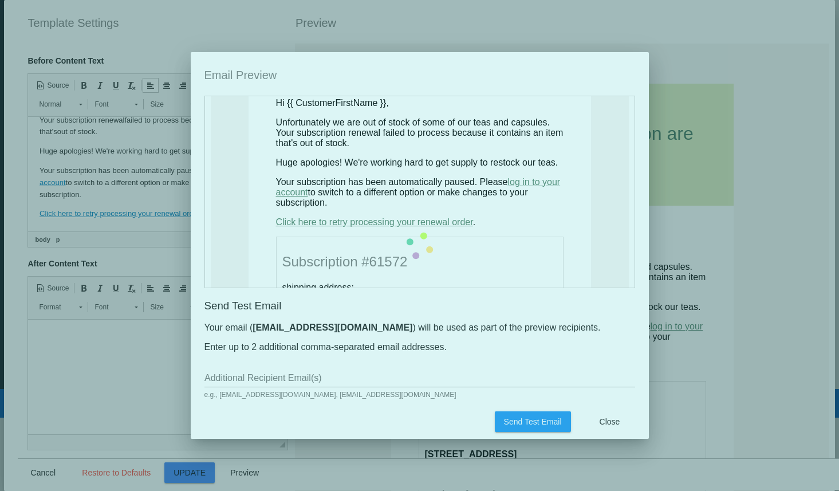
scroll to position [141, 0]
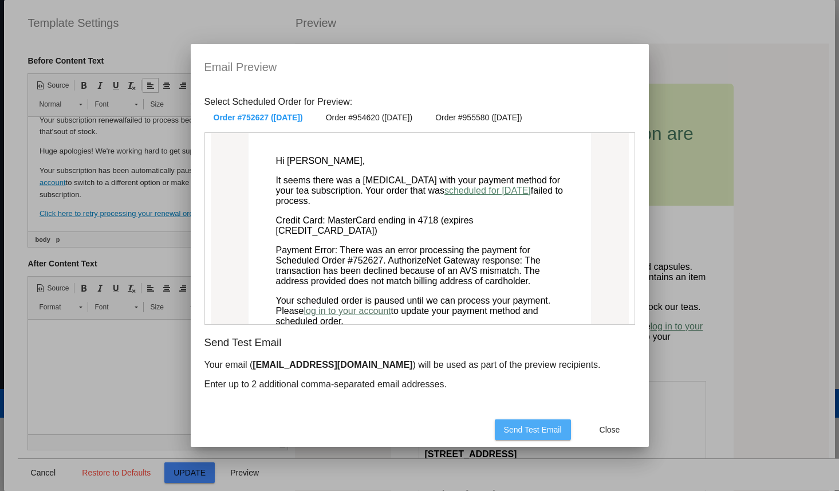
click at [543, 429] on span "Send Test Email" at bounding box center [533, 429] width 58 height 9
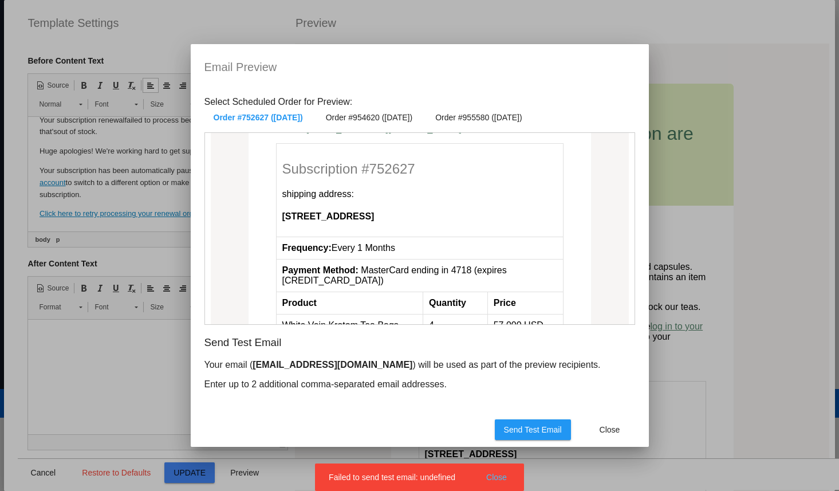
scroll to position [495, 0]
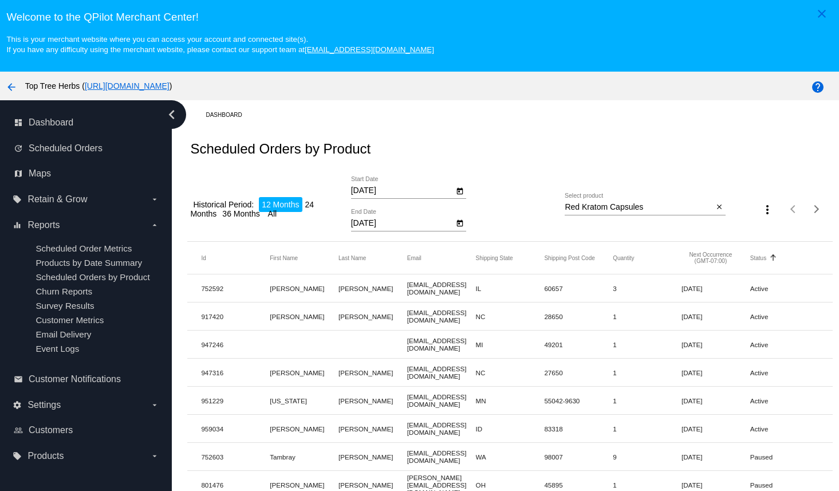
scroll to position [73, 0]
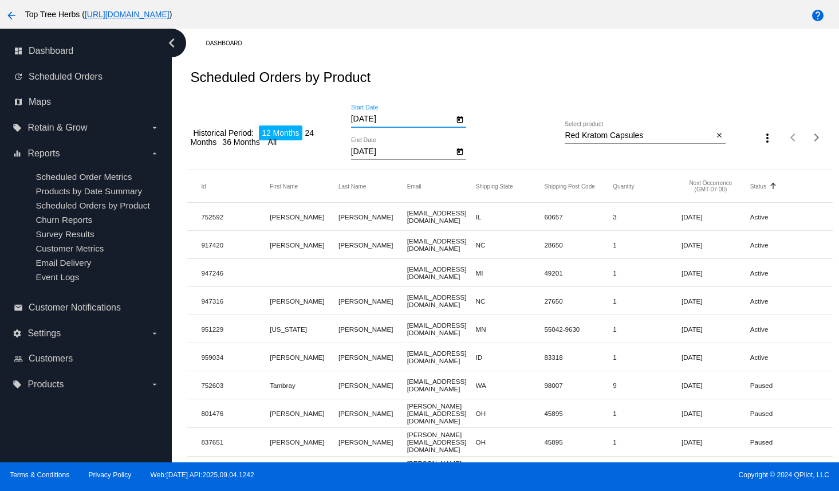
click at [389, 120] on input "[DATE]" at bounding box center [402, 118] width 103 height 9
click at [405, 140] on div "1/1/2026 End Date" at bounding box center [402, 148] width 103 height 22
